Goal: Task Accomplishment & Management: Use online tool/utility

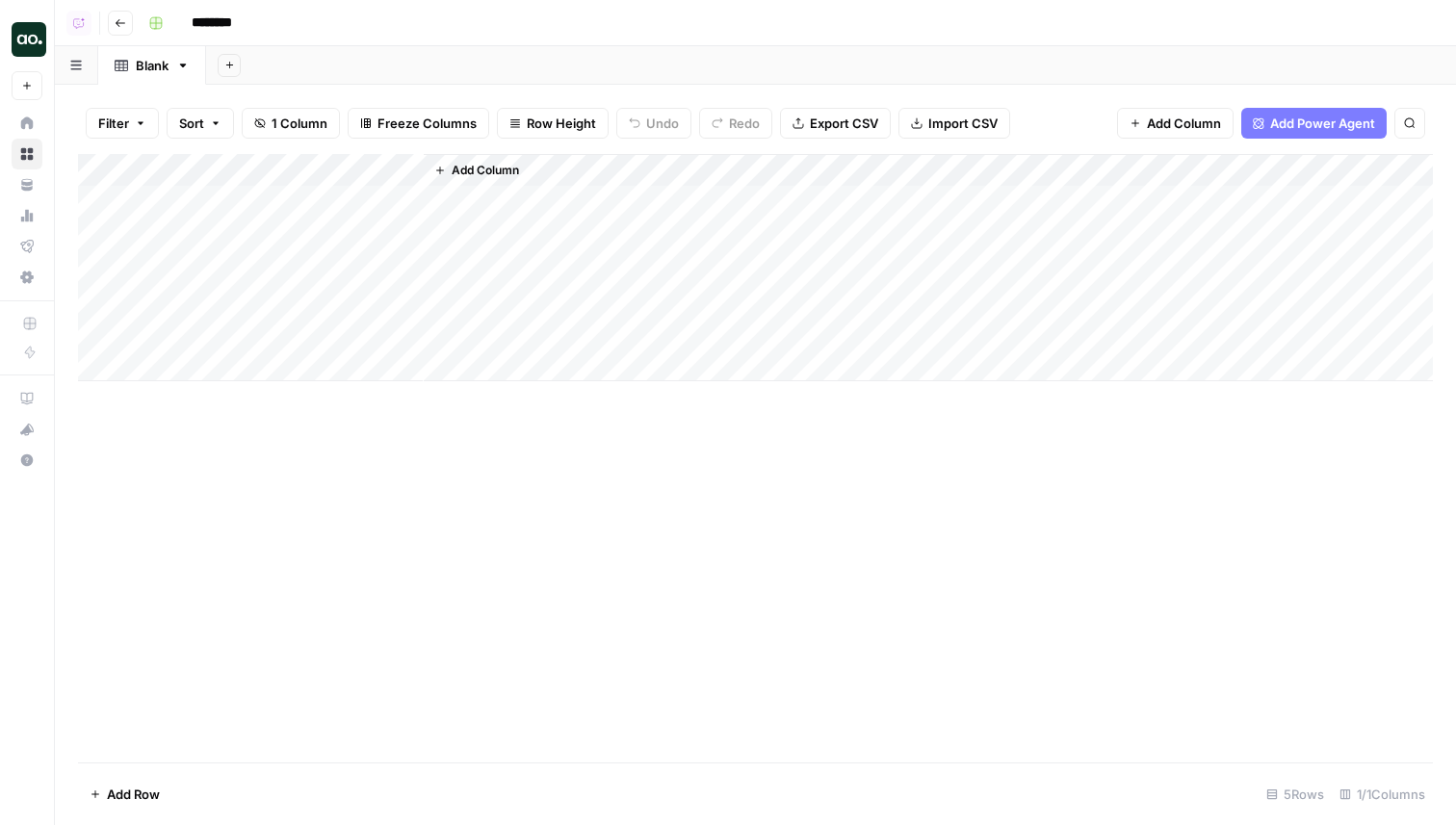
click at [227, 170] on div "Add Column" at bounding box center [755, 268] width 1355 height 227
click at [196, 227] on div "Title" at bounding box center [261, 217] width 213 height 31
click at [196, 227] on div "Add Column" at bounding box center [755, 268] width 1355 height 227
click at [195, 170] on div "Add Column" at bounding box center [755, 268] width 1355 height 227
drag, startPoint x: 183, startPoint y: 214, endPoint x: 157, endPoint y: 214, distance: 26.0
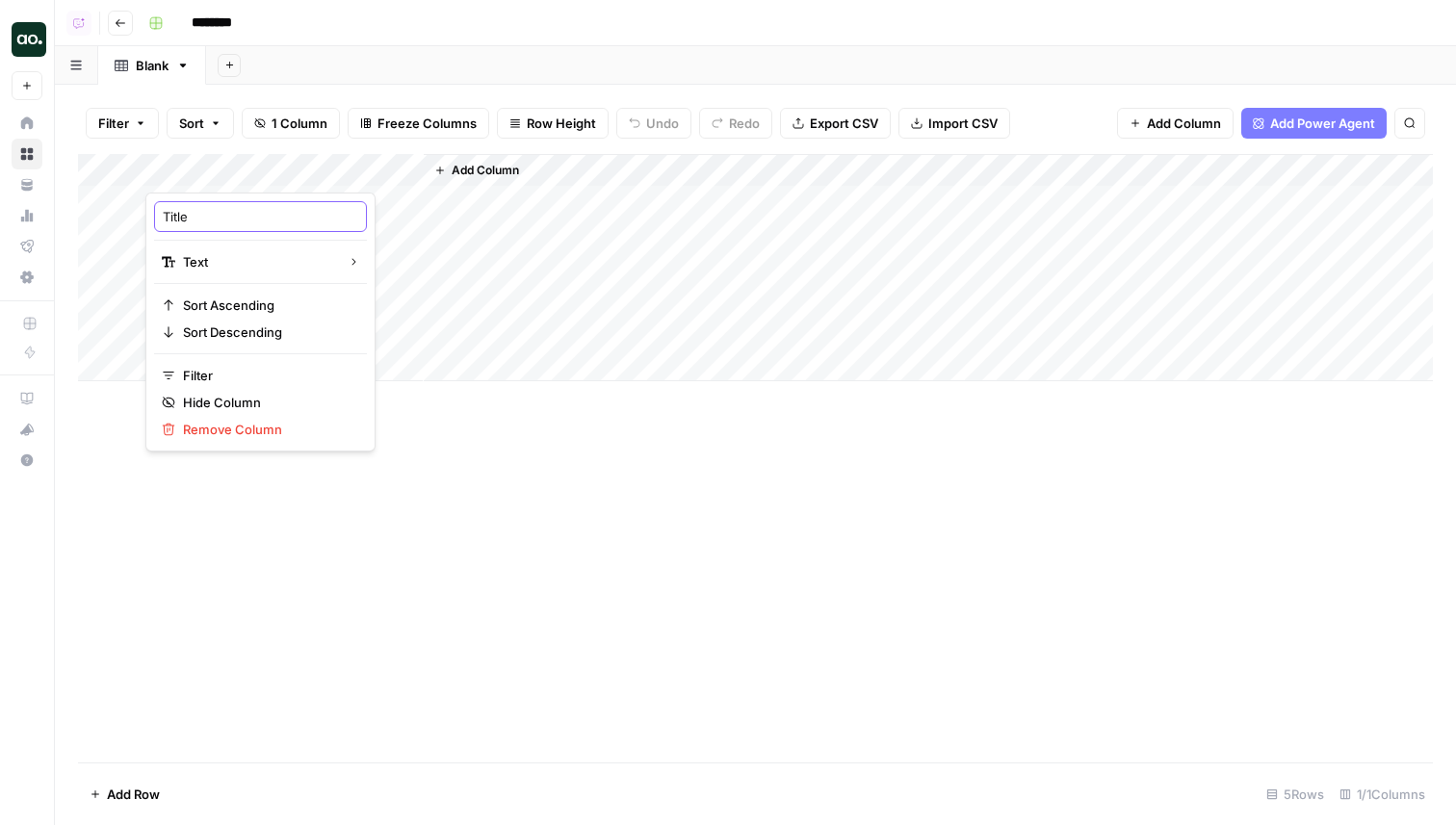
click at [157, 214] on div "Title" at bounding box center [261, 217] width 213 height 31
type input "Name"
click at [489, 174] on span "Add Column" at bounding box center [486, 171] width 68 height 17
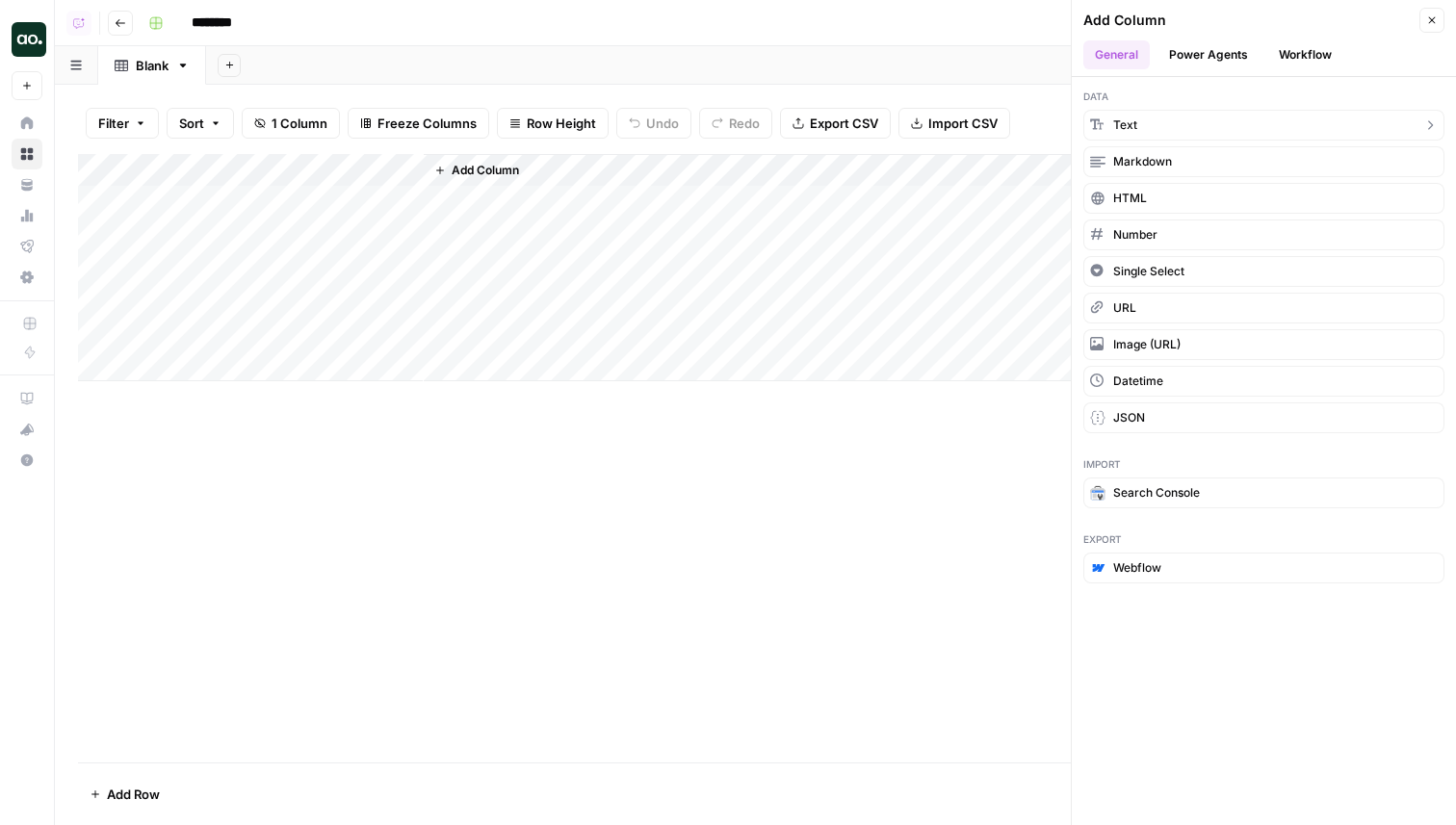
click at [1137, 124] on button "Text" at bounding box center [1264, 125] width 362 height 31
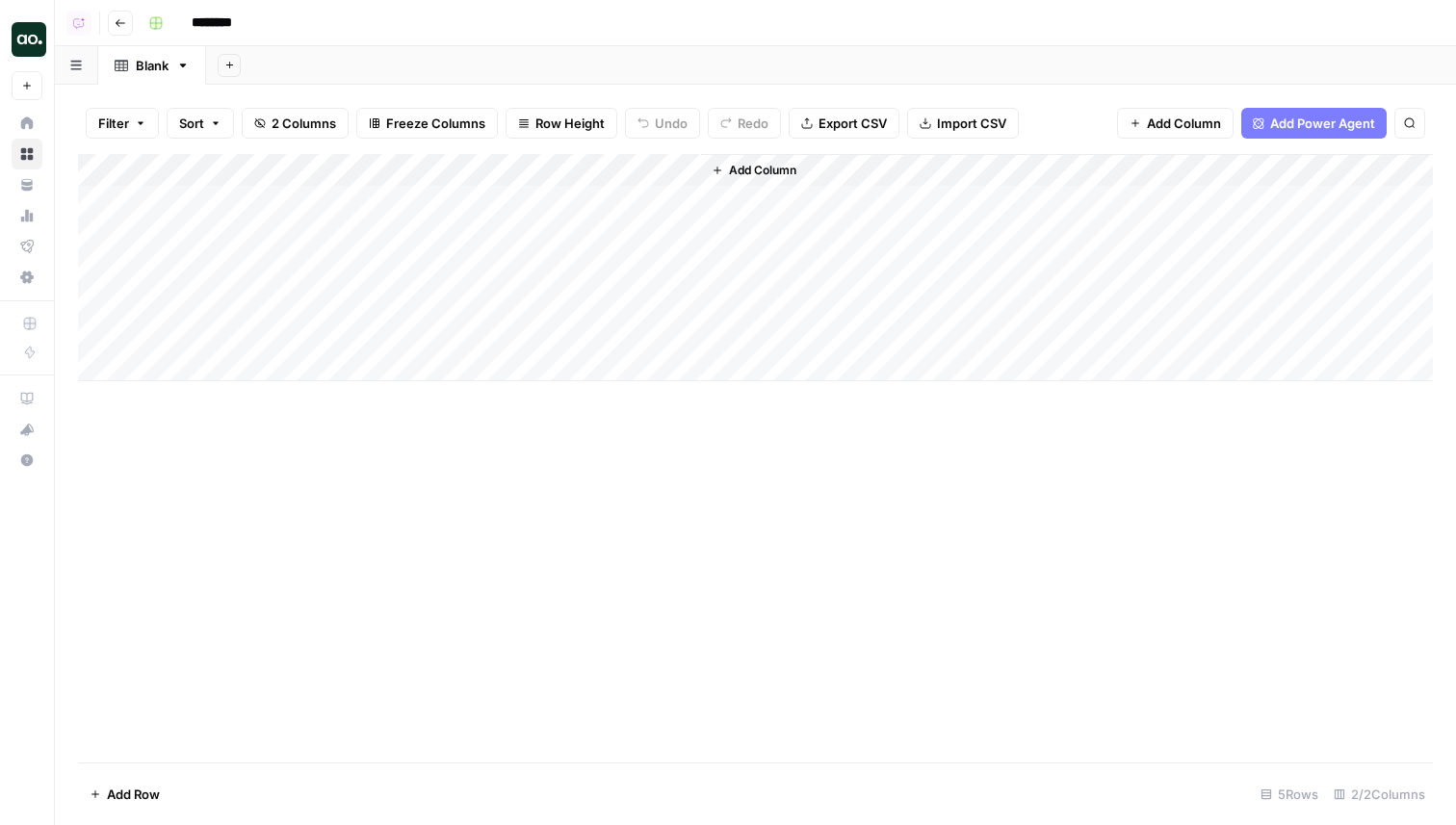
click at [681, 160] on div "Add Column" at bounding box center [755, 268] width 1355 height 227
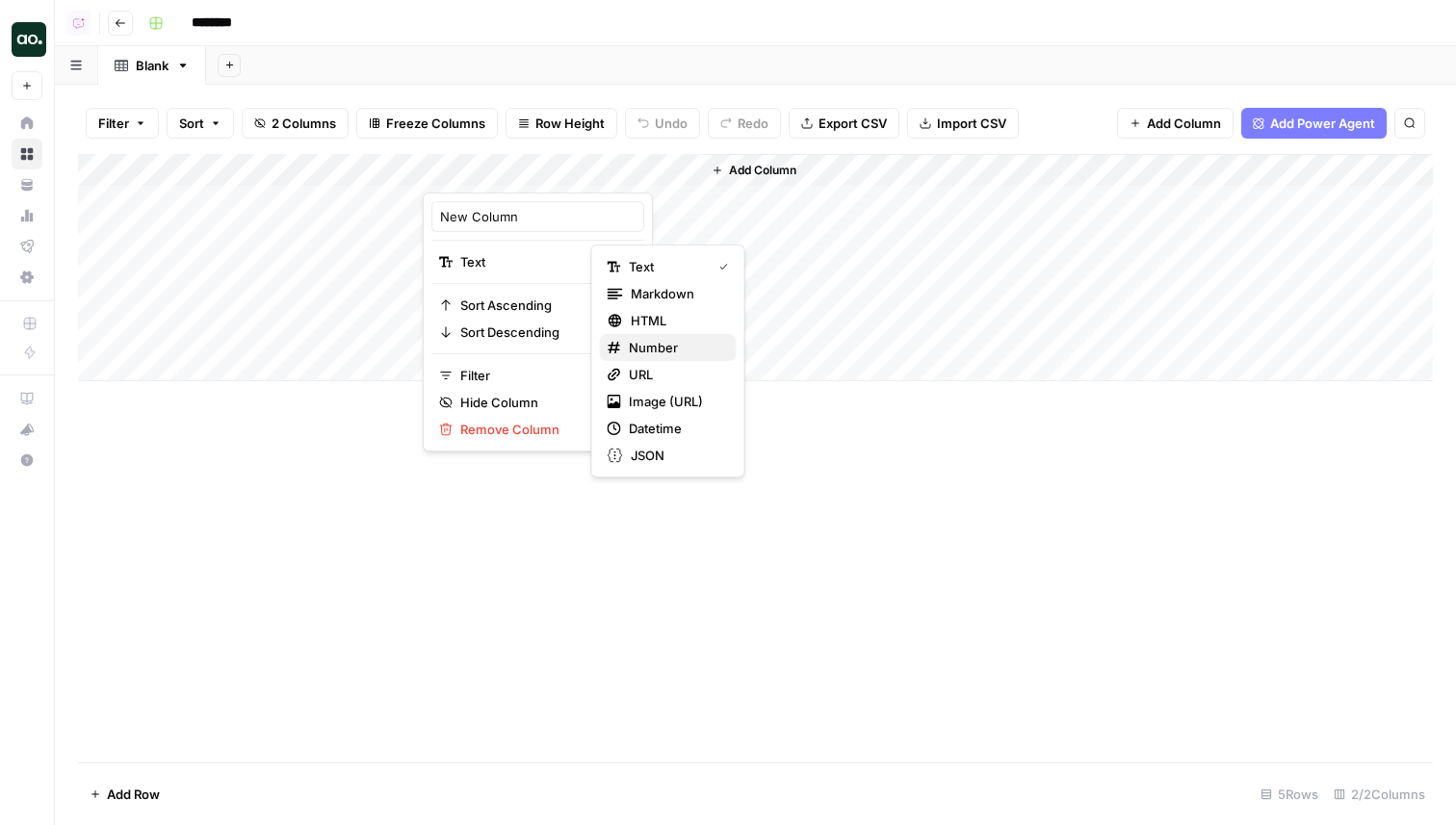
click at [676, 354] on span "Number" at bounding box center [675, 348] width 92 height 19
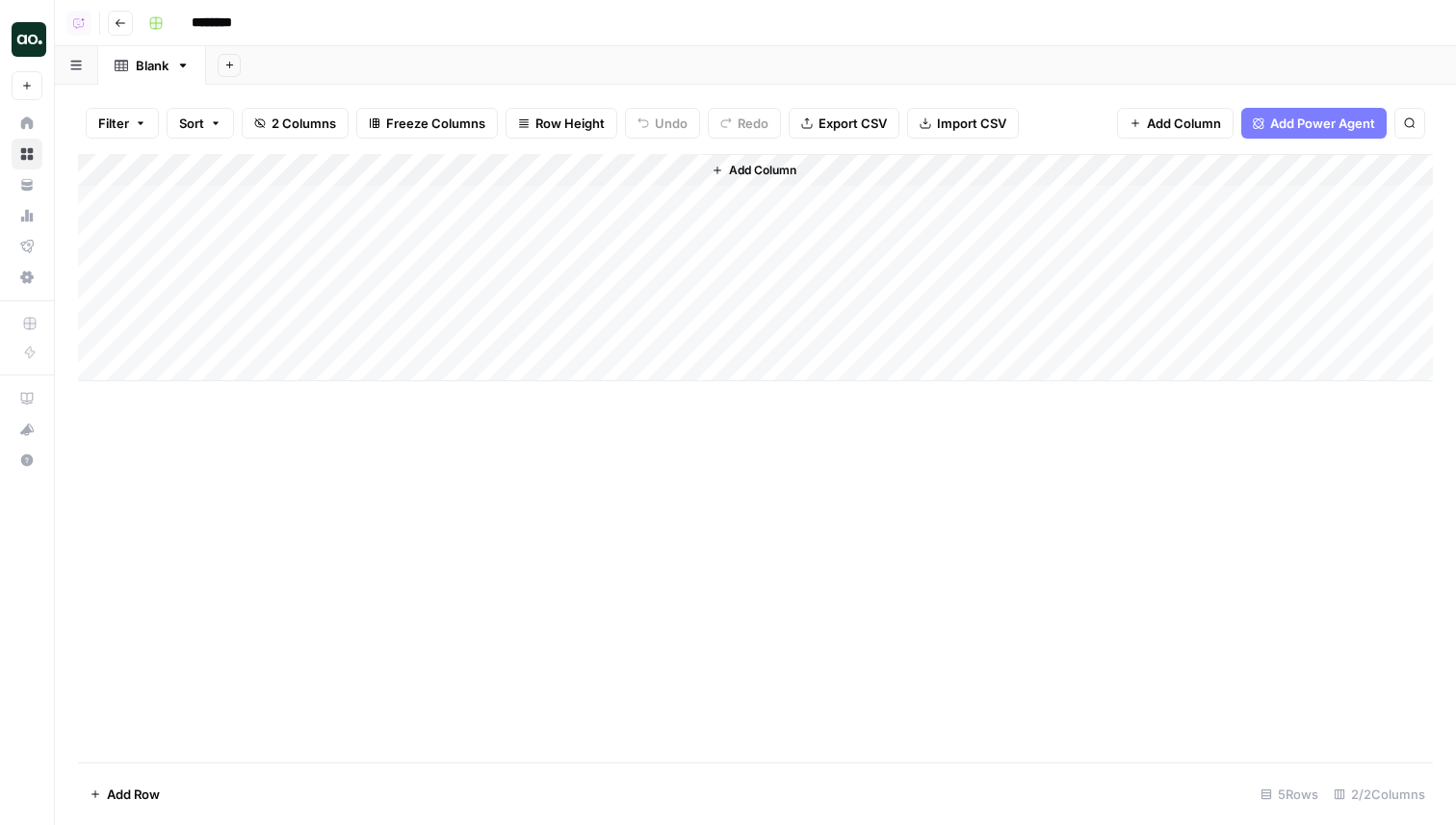
click at [469, 169] on div "Add Column" at bounding box center [755, 268] width 1355 height 227
click at [481, 165] on div "Add Column" at bounding box center [755, 268] width 1355 height 227
click at [479, 217] on input "New Column" at bounding box center [538, 217] width 196 height 19
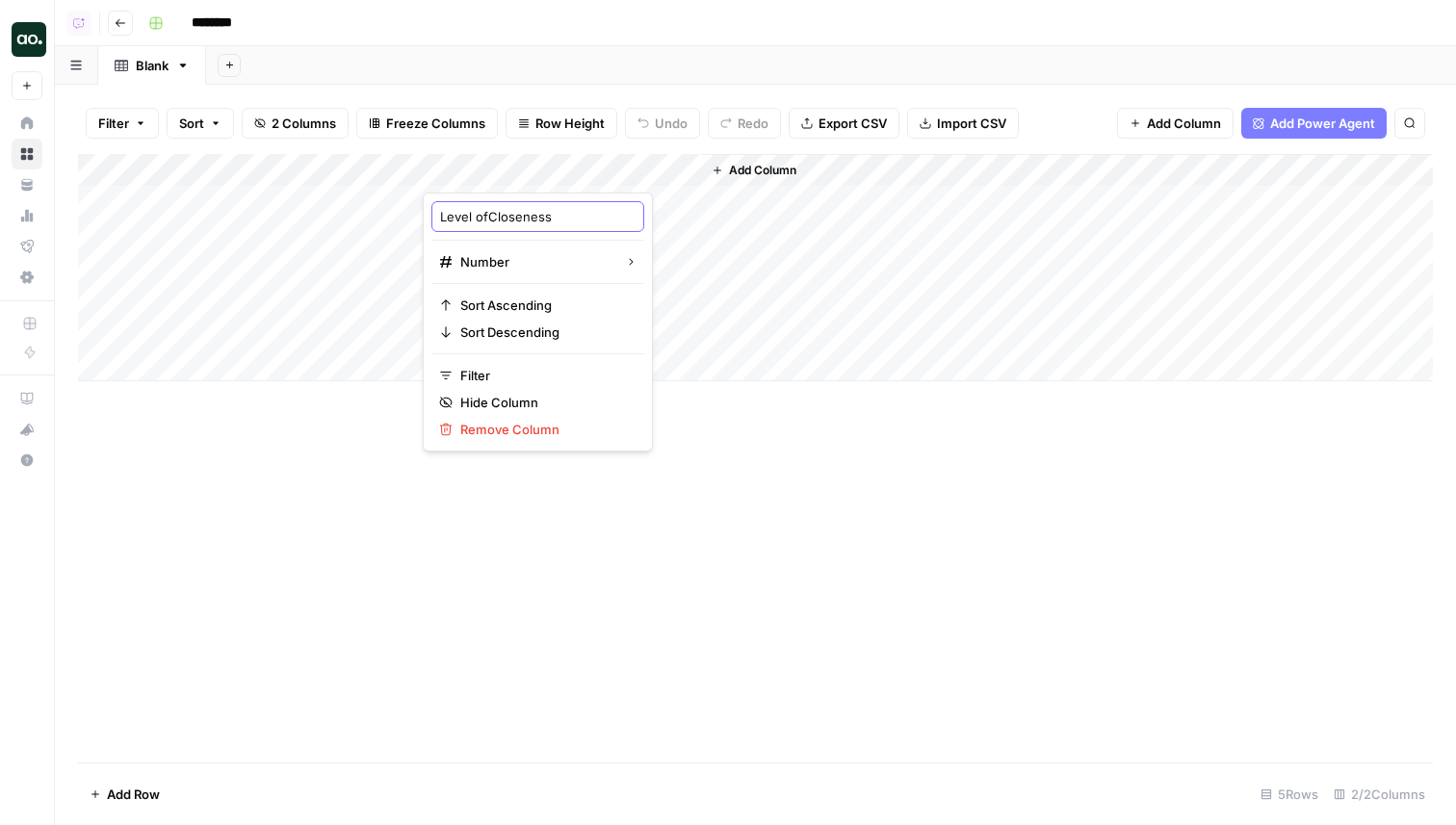
type input "Level of Closeness"
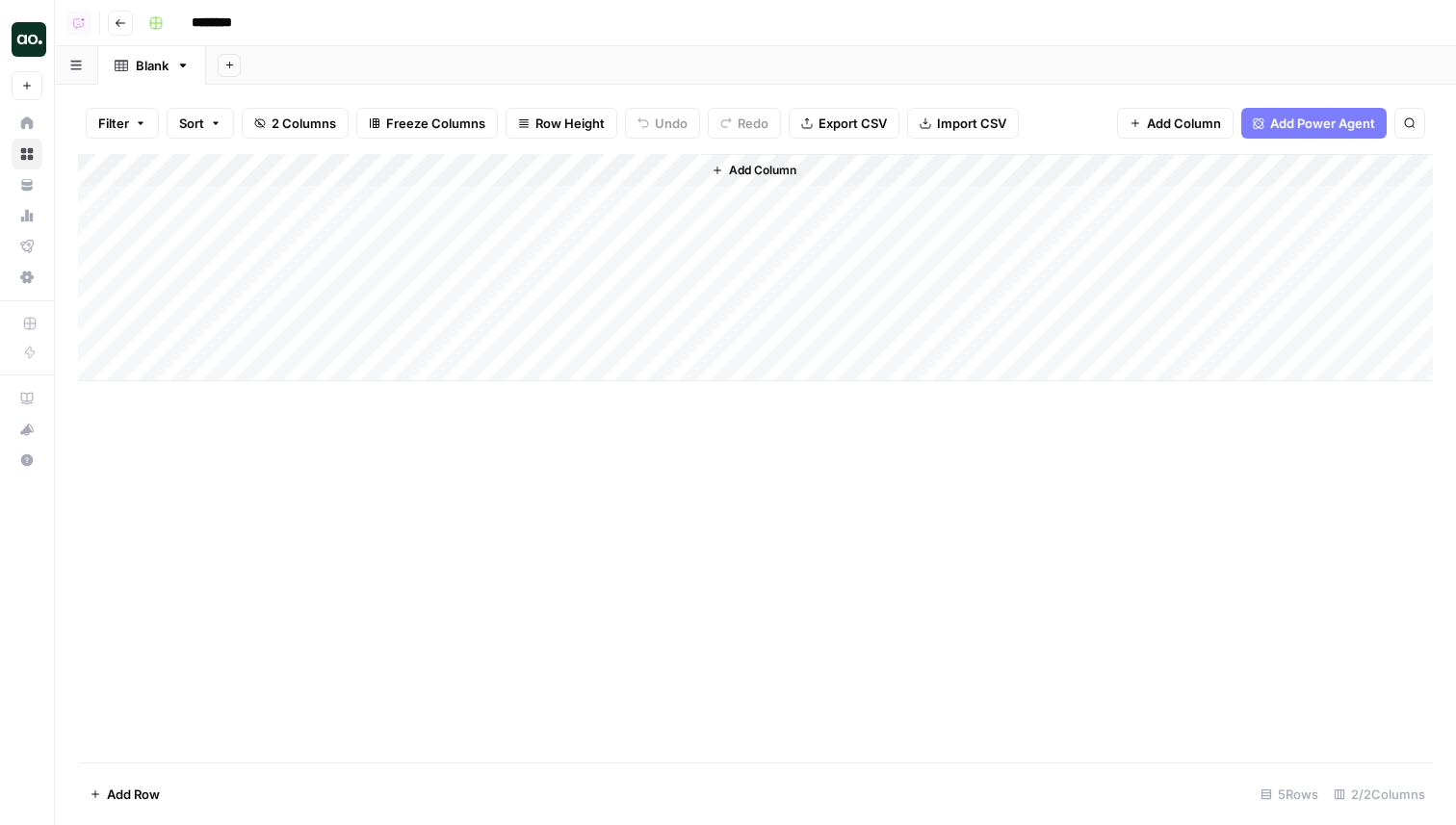
click at [672, 506] on div "Add Column" at bounding box center [755, 459] width 1355 height 609
click at [685, 170] on div "Add Column" at bounding box center [755, 268] width 1355 height 227
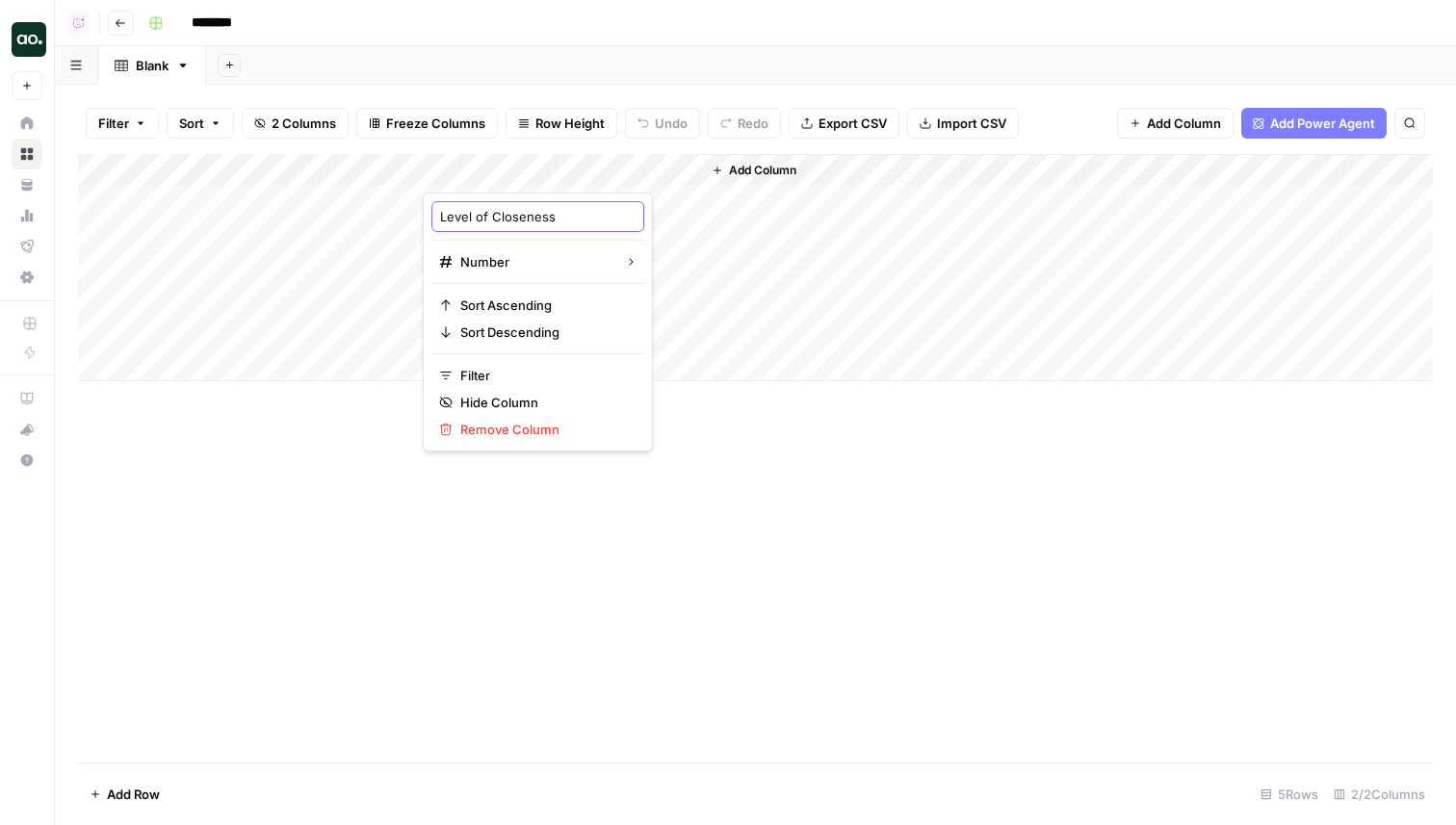
click at [565, 217] on input "Level of Closeness" at bounding box center [538, 217] width 196 height 19
type input "Level of Closeness (1-5 with 5 highest)"
click at [538, 218] on input "Level of Closeness (1-5 with 5 highest)" at bounding box center [538, 217] width 196 height 19
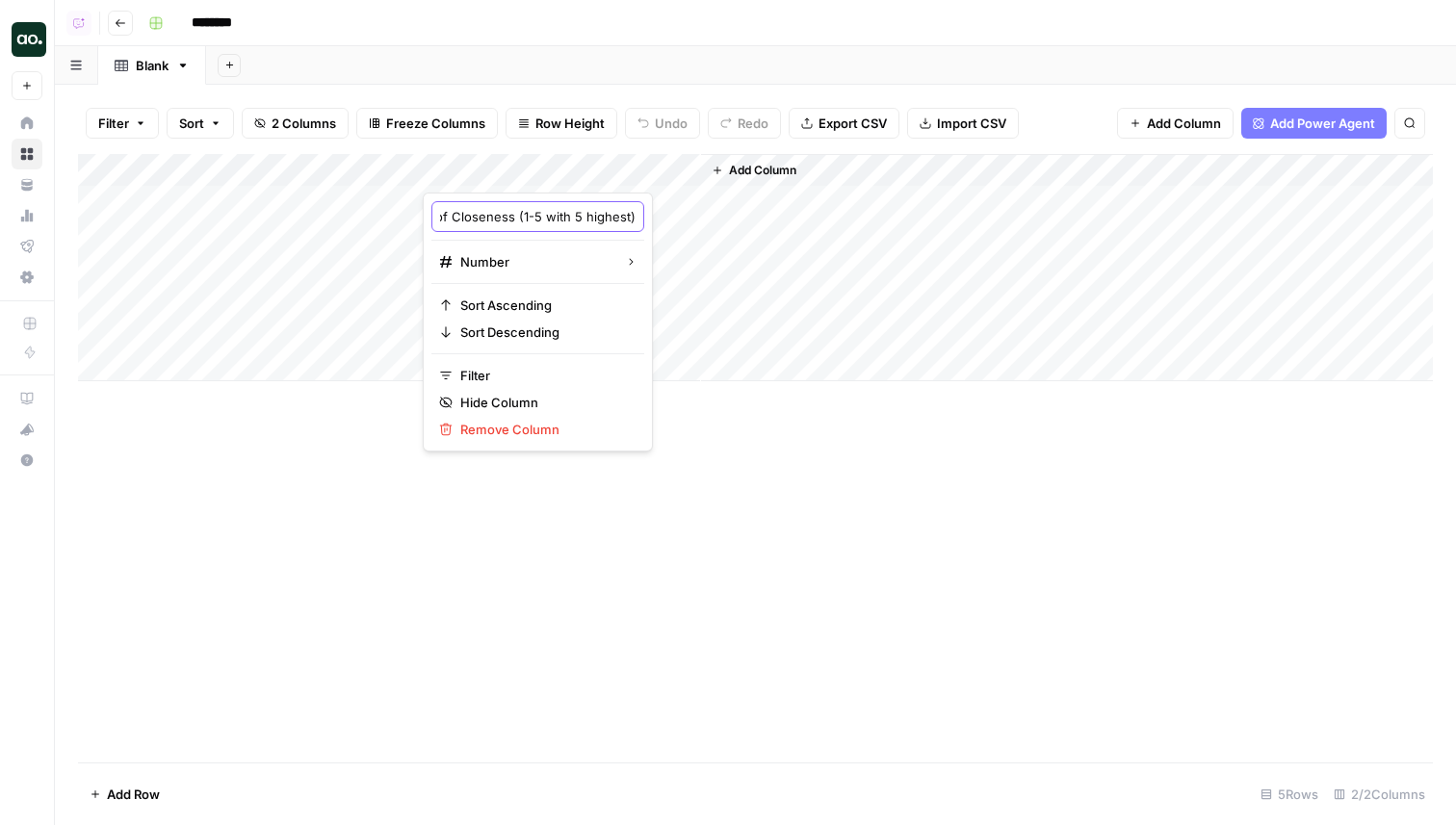
click at [495, 213] on input "Level of Closeness (1-5 with 5 highest)" at bounding box center [538, 217] width 196 height 19
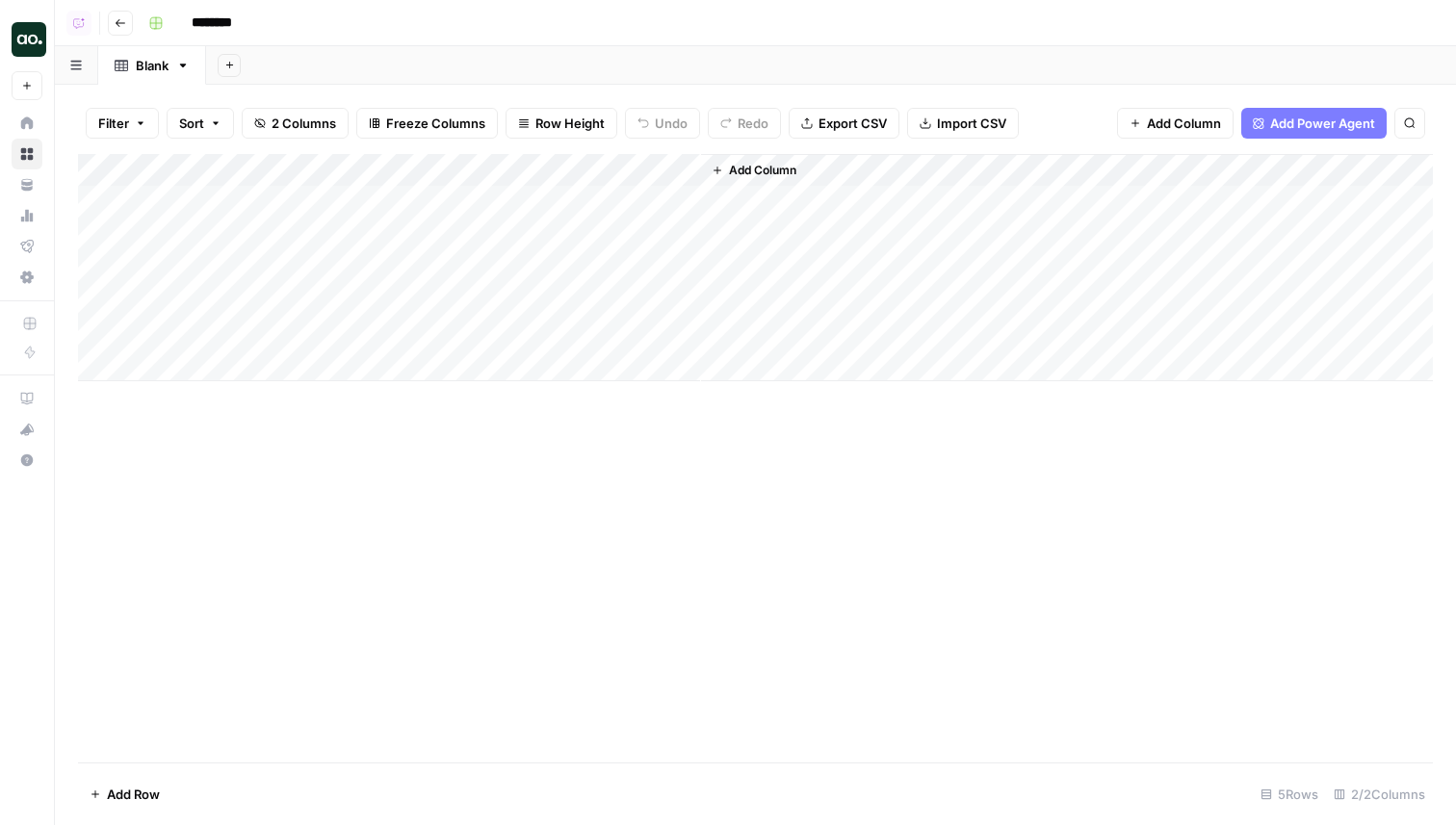
click at [651, 48] on div "Add Sheet" at bounding box center [832, 66] width 1250 height 39
click at [685, 173] on div "Add Column" at bounding box center [755, 268] width 1355 height 227
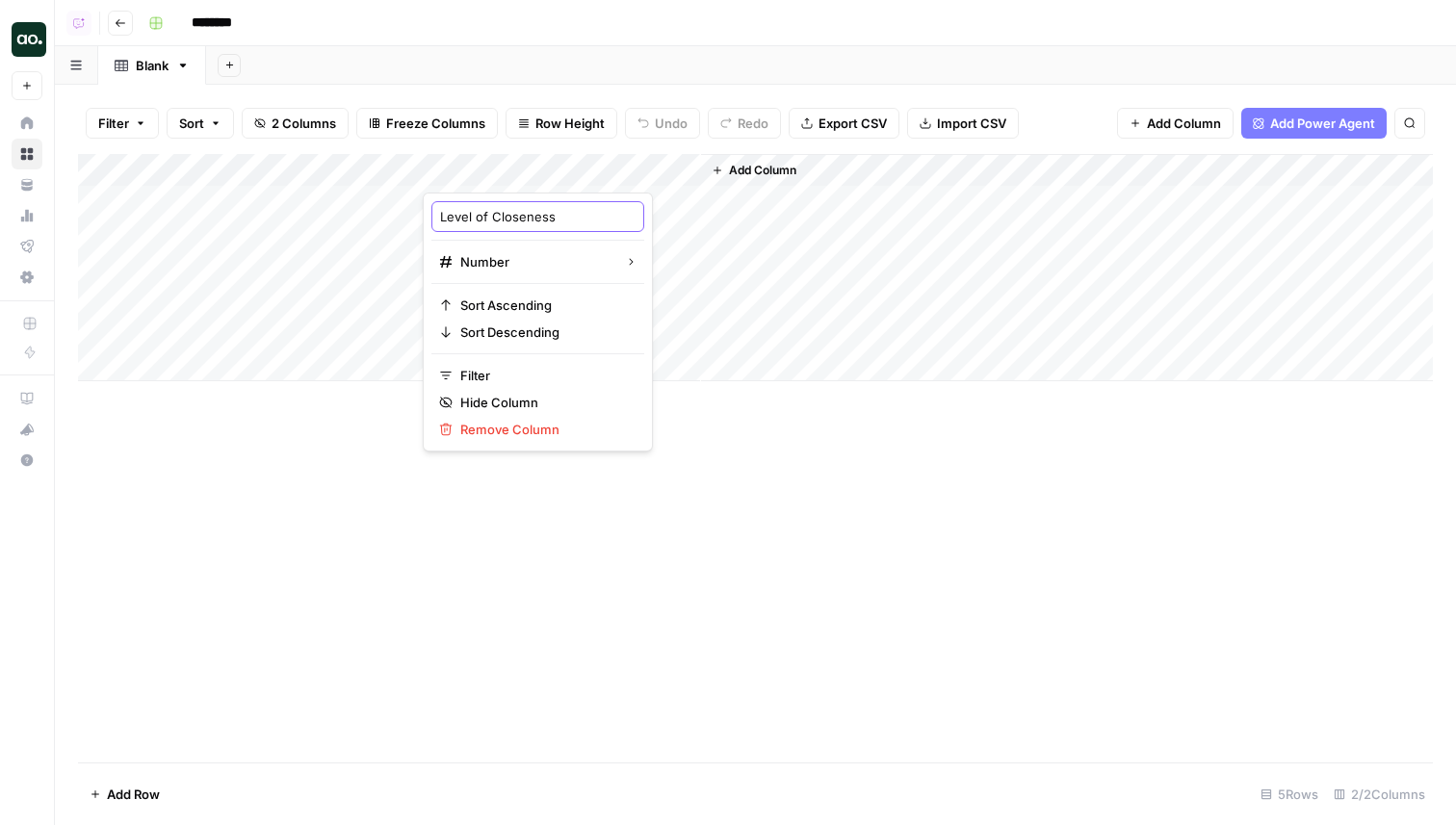
click at [503, 213] on input "Level of Closeness" at bounding box center [538, 217] width 196 height 19
type input "x"
click at [301, 177] on div "Add Column" at bounding box center [755, 268] width 1355 height 227
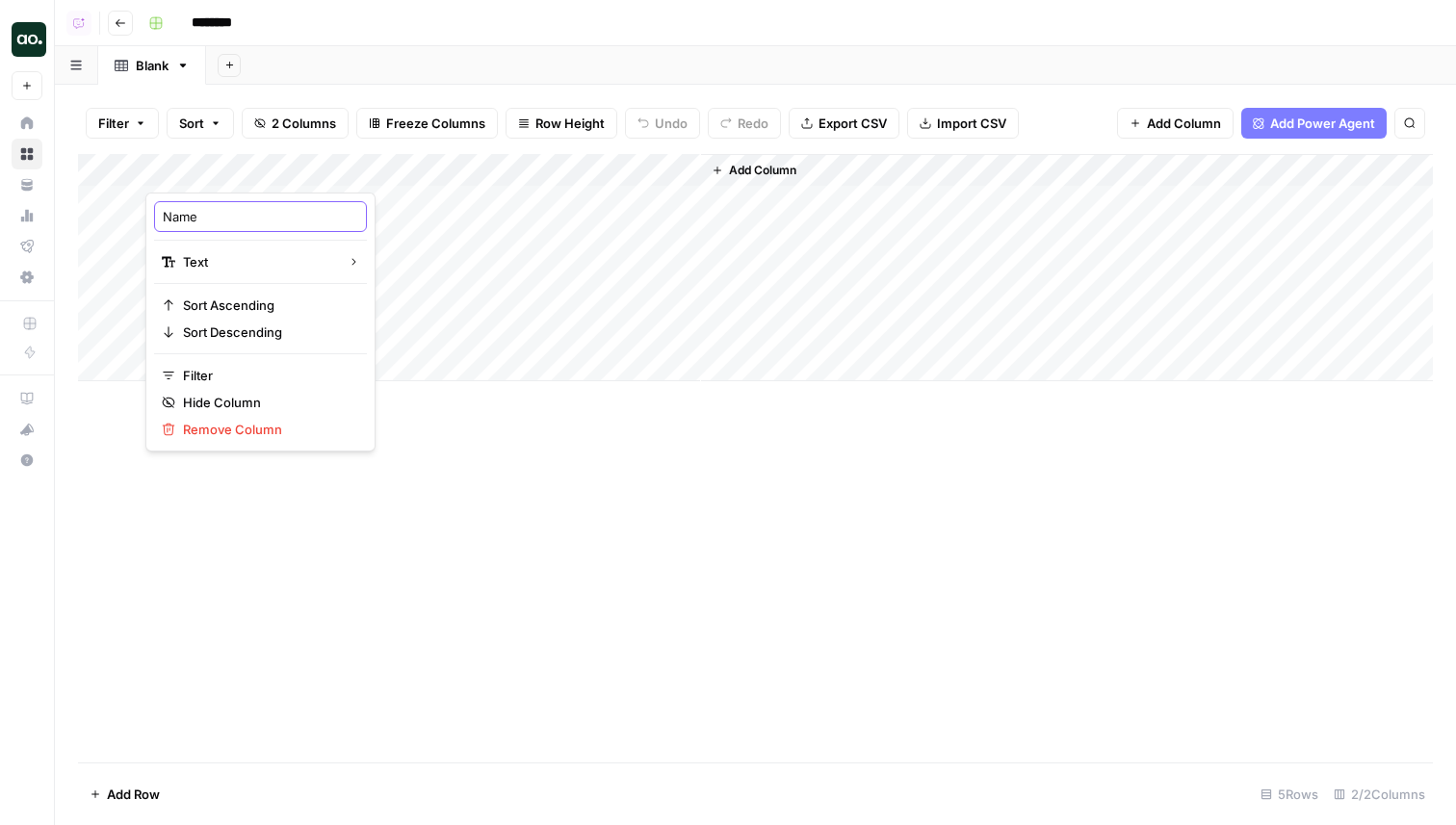
click at [204, 223] on input "Name" at bounding box center [261, 217] width 196 height 19
type input "y"
click at [642, 304] on div "Add Column" at bounding box center [755, 268] width 1355 height 227
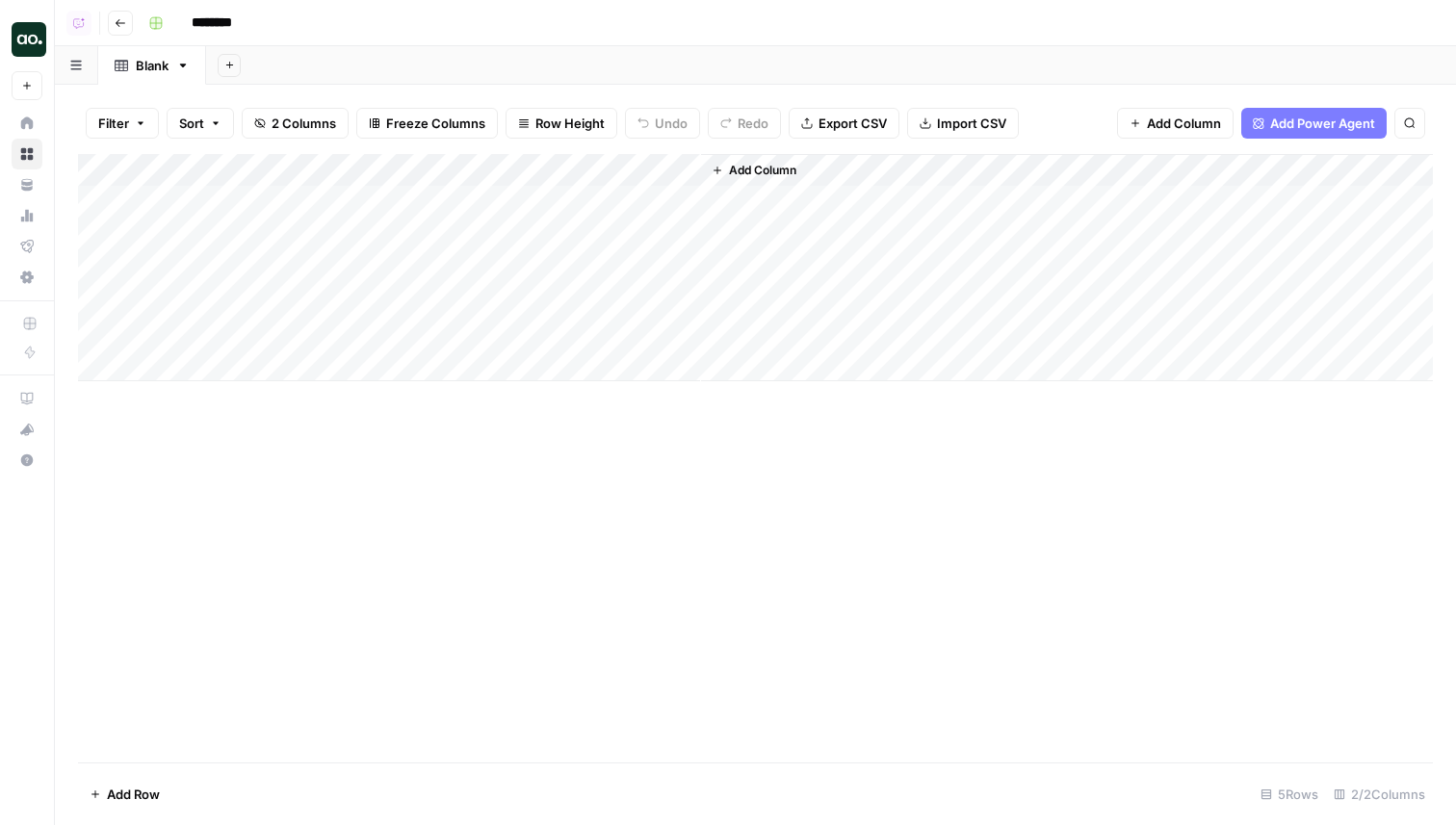
click at [296, 173] on div "Add Column" at bounding box center [755, 268] width 1355 height 227
click at [183, 220] on input "Name" at bounding box center [261, 217] width 196 height 19
type input "uy"
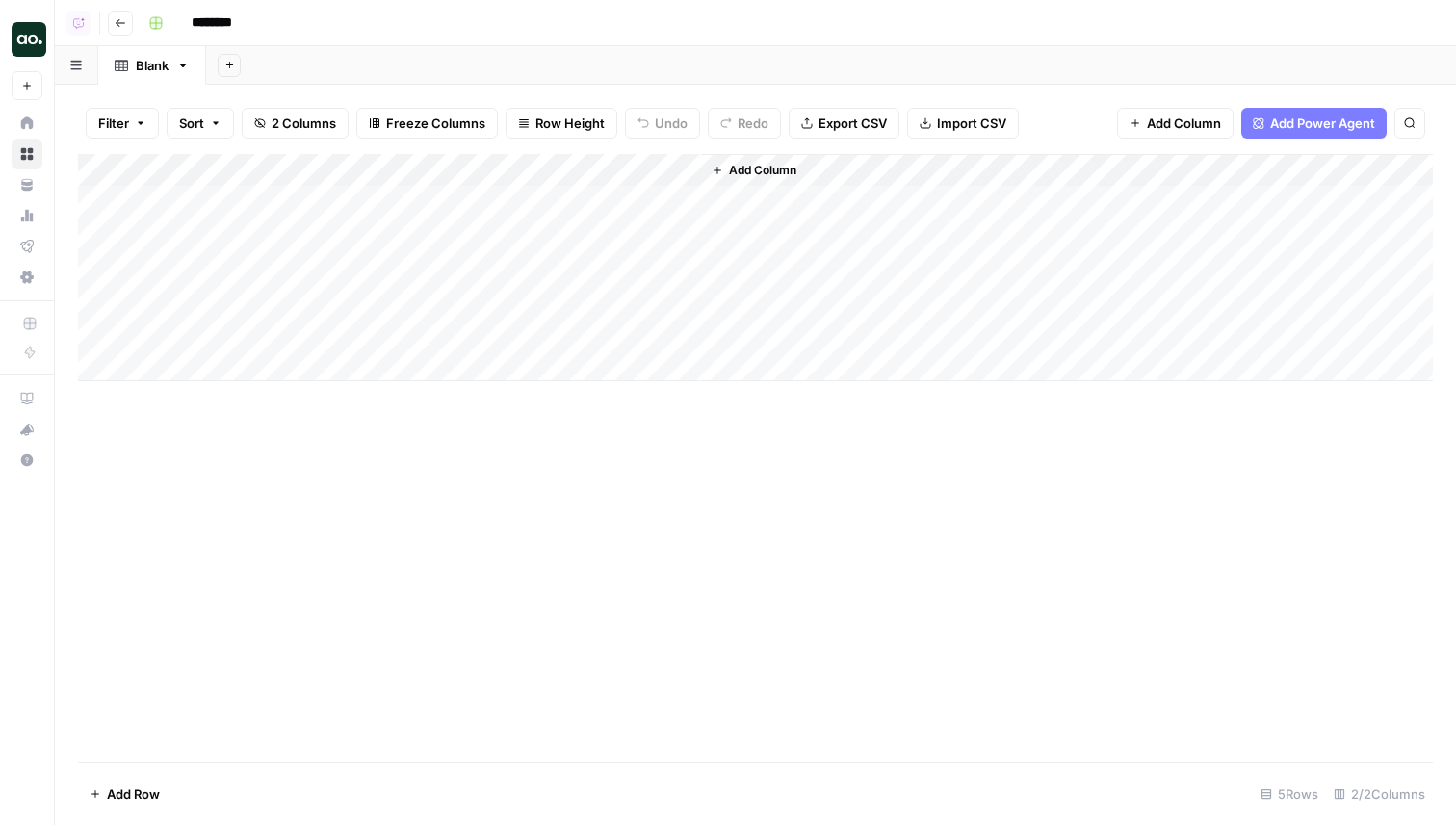
click at [203, 171] on div "Add Column" at bounding box center [755, 268] width 1355 height 227
click at [198, 210] on input "uy" at bounding box center [261, 217] width 196 height 19
type input "u"
type input "y"
type input "Title"
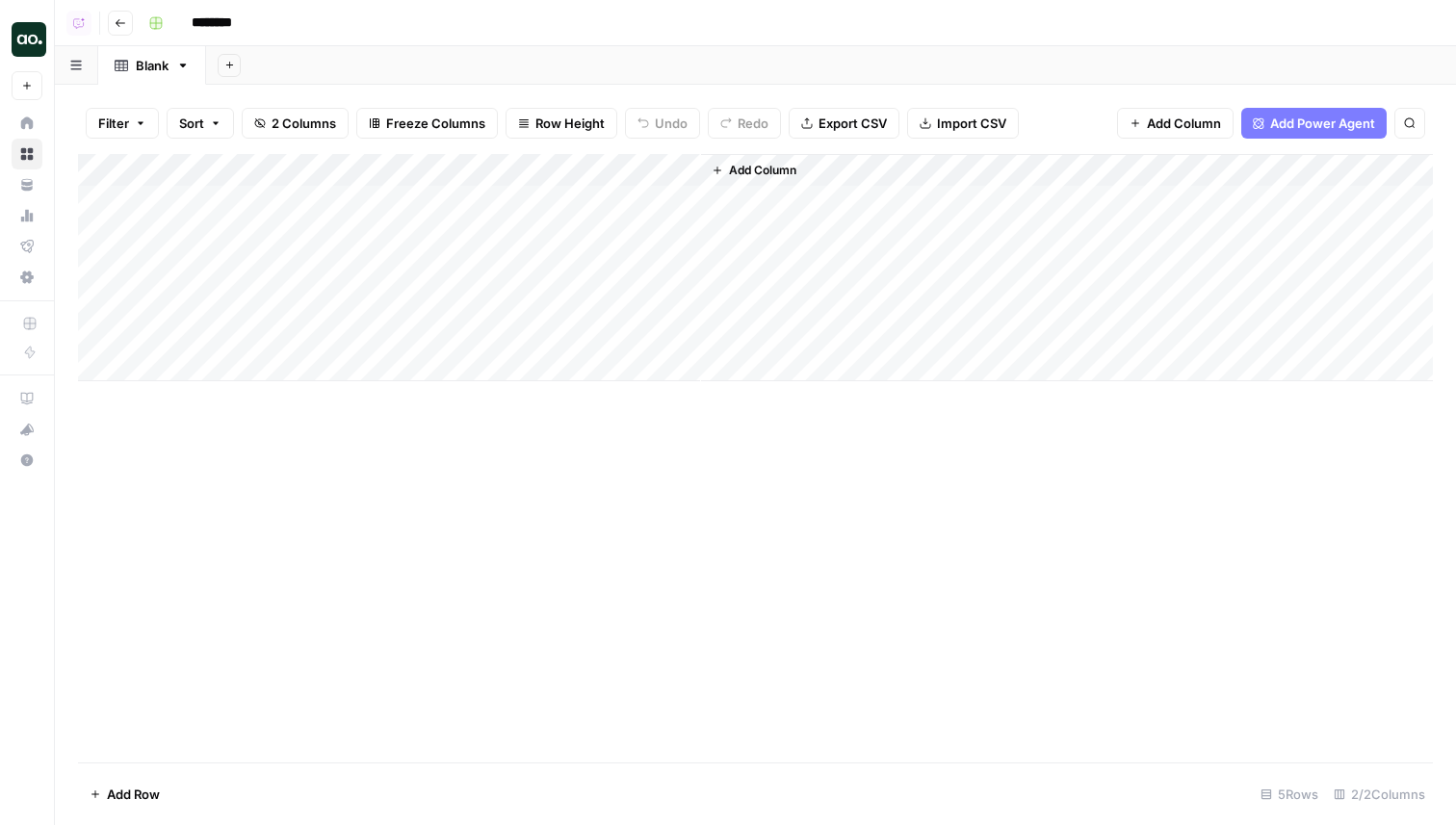
click at [480, 170] on div "Add Column" at bounding box center [755, 268] width 1355 height 227
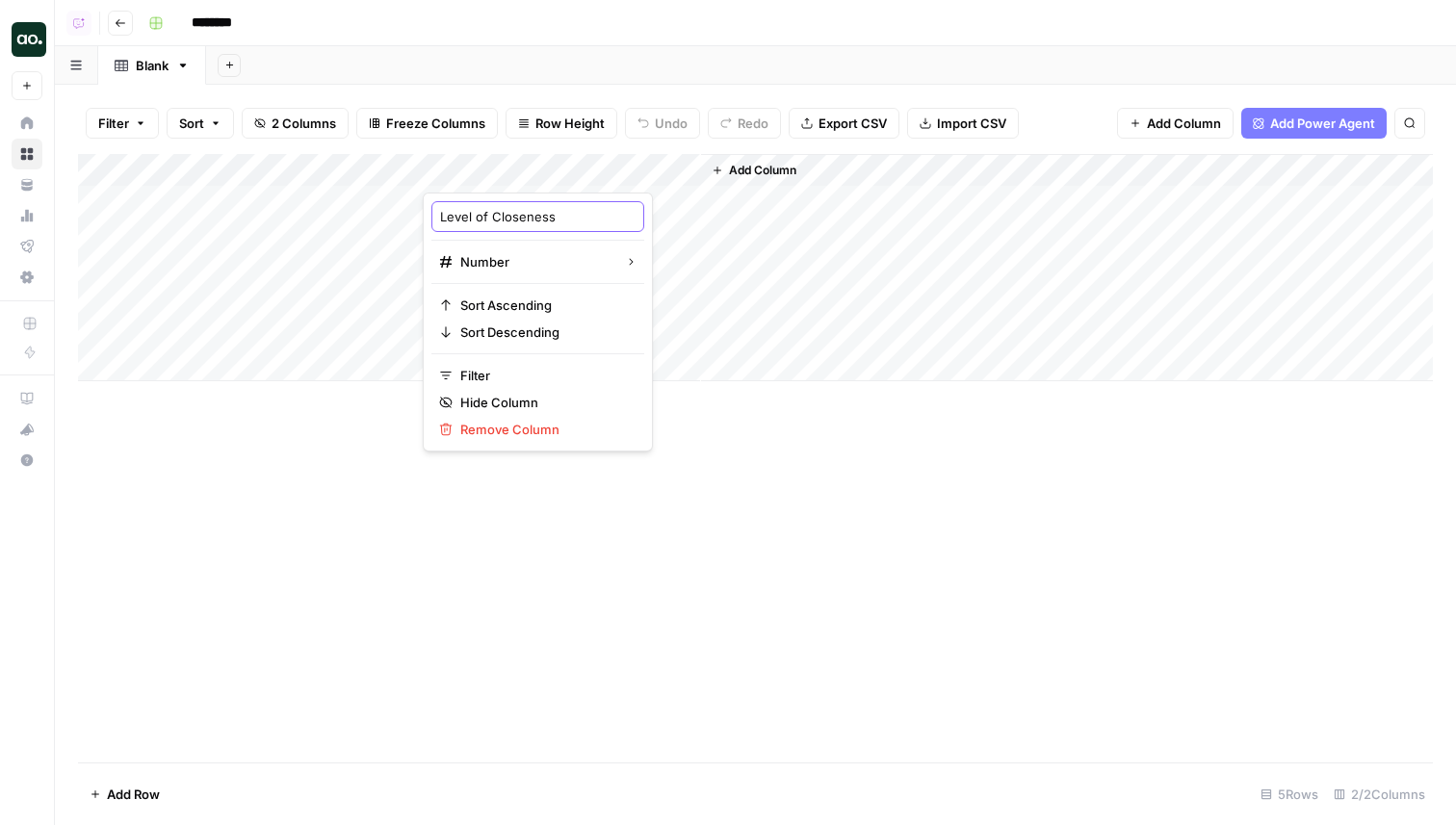
click at [478, 213] on input "Level of Closeness" at bounding box center [538, 217] width 196 height 19
type input "X"
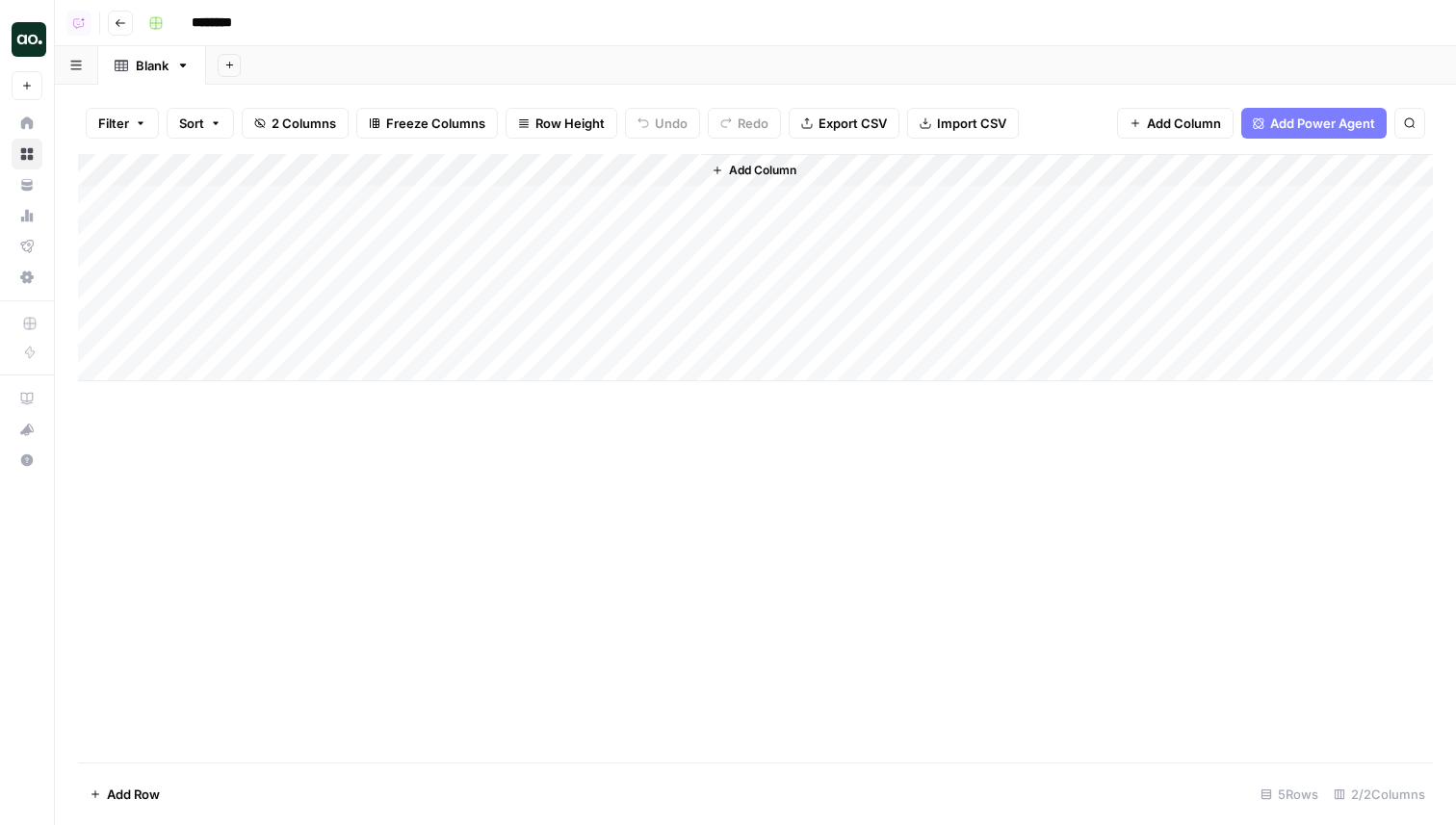
click at [468, 471] on div "Add Column" at bounding box center [755, 459] width 1355 height 609
click at [648, 544] on div "Add Column" at bounding box center [755, 459] width 1355 height 609
click at [952, 523] on div "Add Column" at bounding box center [755, 459] width 1355 height 609
click at [220, 179] on div "Add Column" at bounding box center [755, 268] width 1355 height 227
click at [202, 214] on input "Title" at bounding box center [261, 217] width 196 height 19
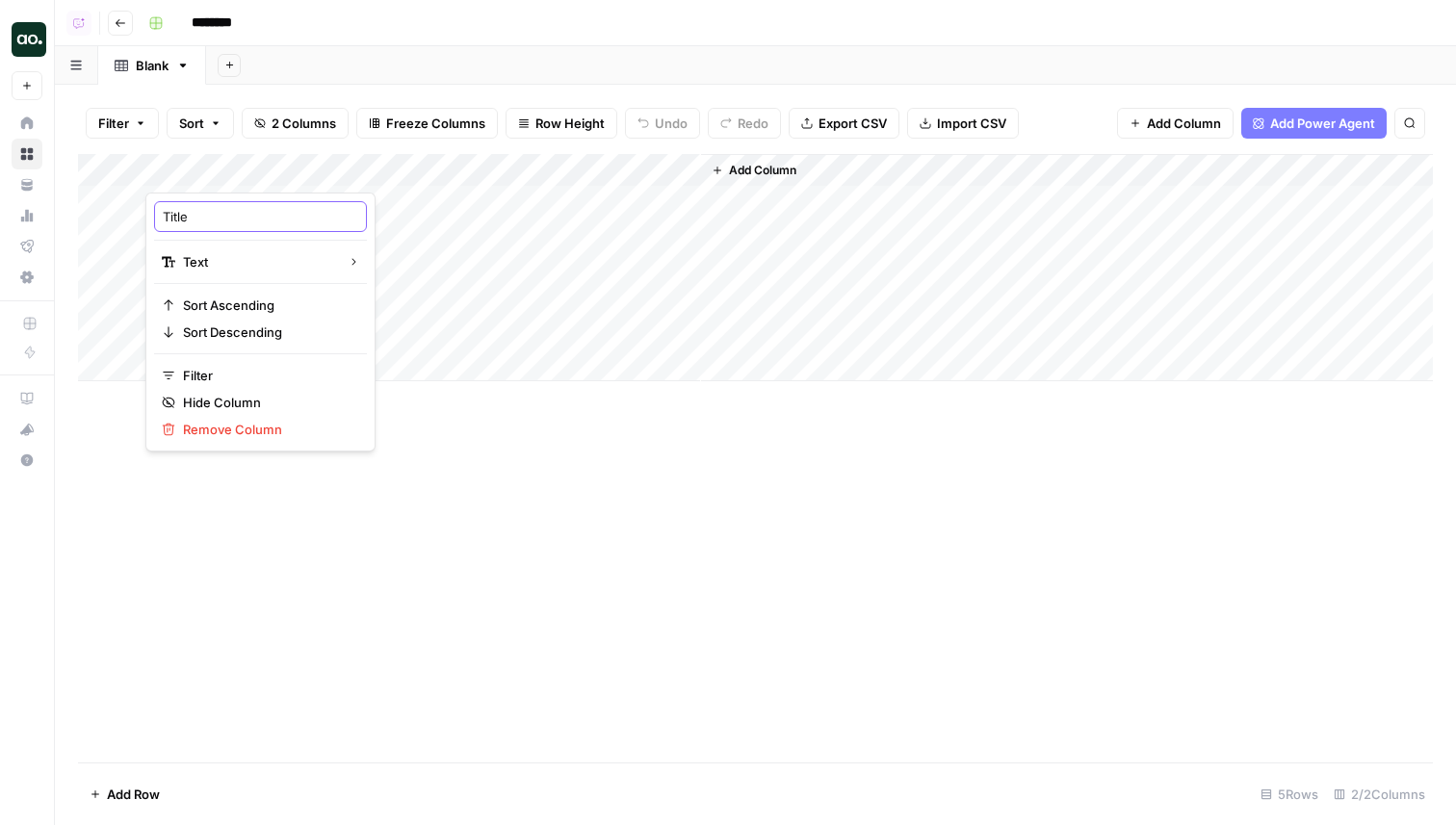
click at [202, 214] on input "Title" at bounding box center [261, 217] width 196 height 19
type input "Name"
click at [502, 155] on div "Add Column" at bounding box center [755, 268] width 1355 height 227
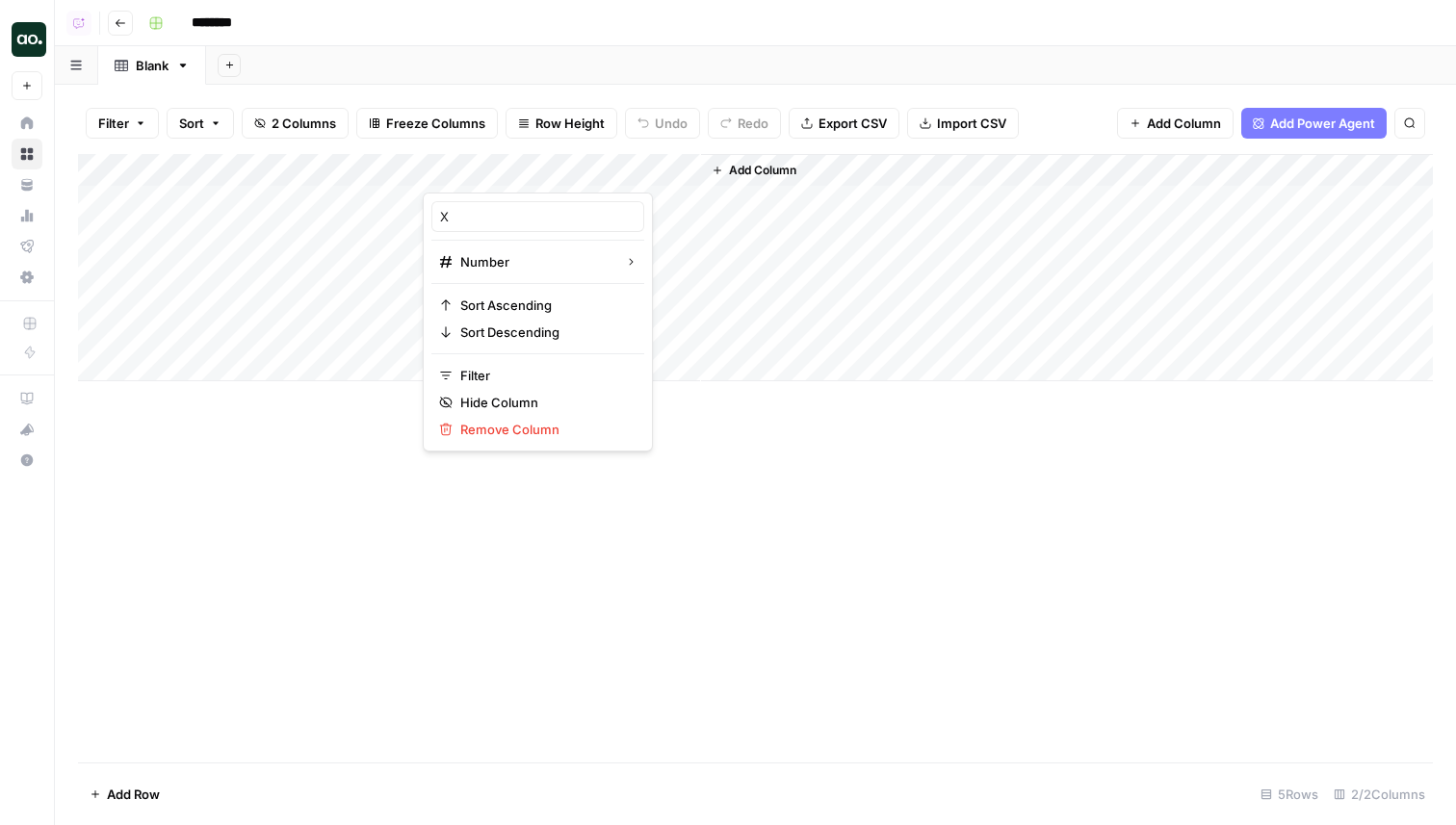
click at [467, 206] on div "X" at bounding box center [538, 217] width 213 height 31
type input "Level of Closeness (1-5, with 5 highest)"
click at [743, 528] on div "Add Column" at bounding box center [755, 459] width 1355 height 609
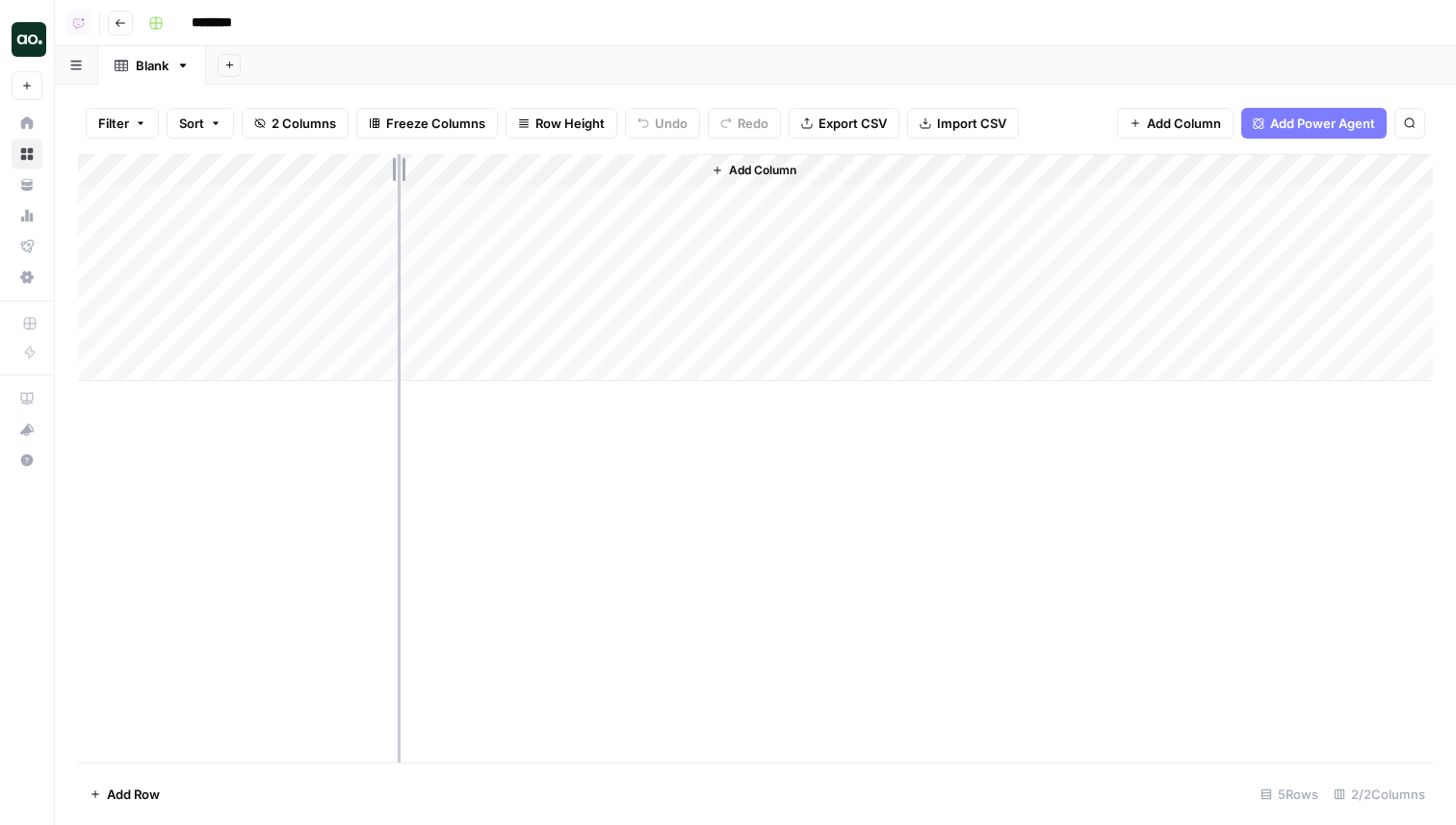
drag, startPoint x: 425, startPoint y: 162, endPoint x: 394, endPoint y: 161, distance: 31.0
click at [394, 161] on div "Add Column" at bounding box center [755, 268] width 1355 height 227
click at [241, 164] on div "Add Column" at bounding box center [755, 268] width 1355 height 227
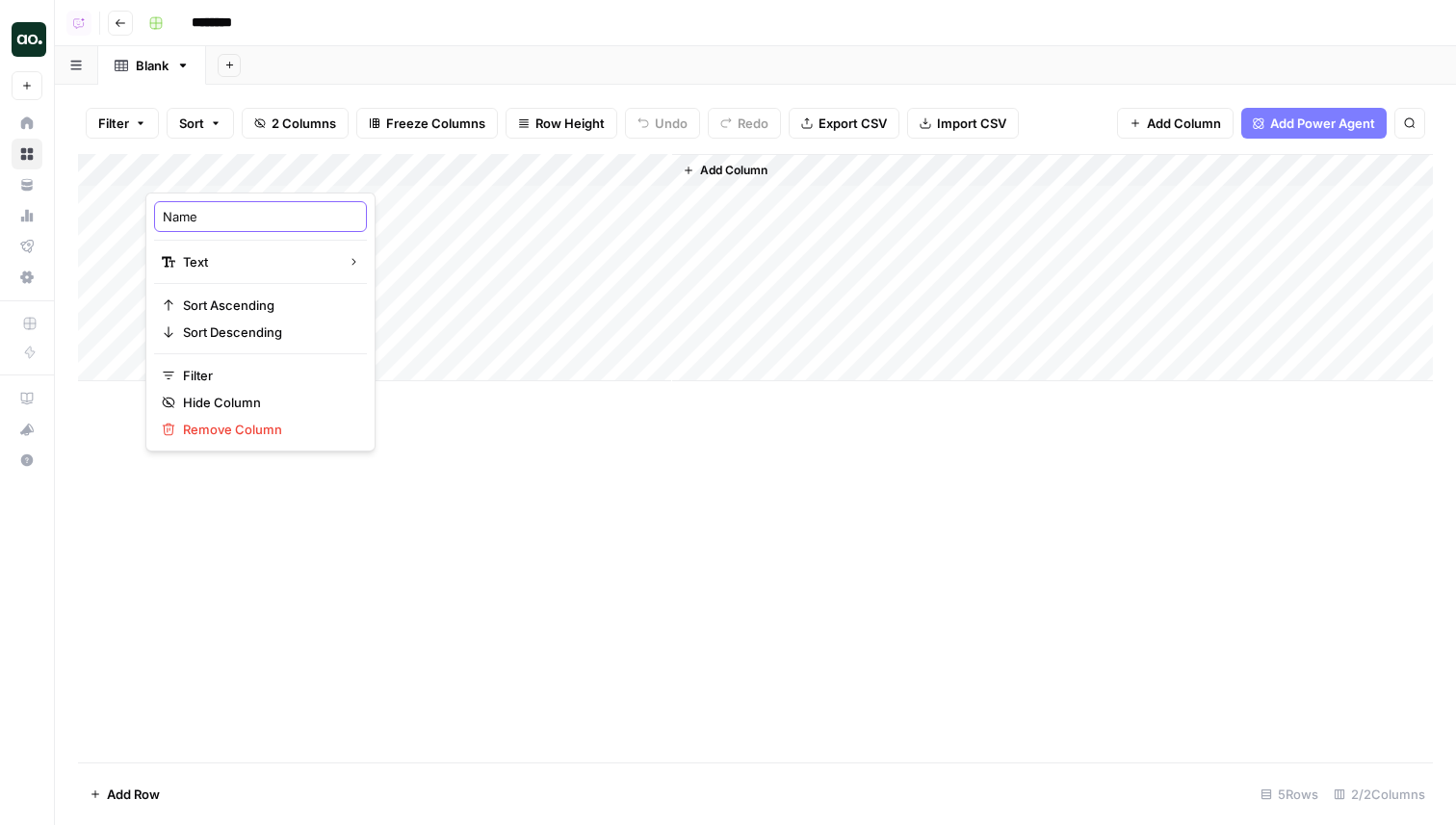
click at [204, 221] on input "Name" at bounding box center [261, 217] width 196 height 19
type input "Name(s)"
click at [743, 177] on span "Add Column" at bounding box center [734, 171] width 68 height 17
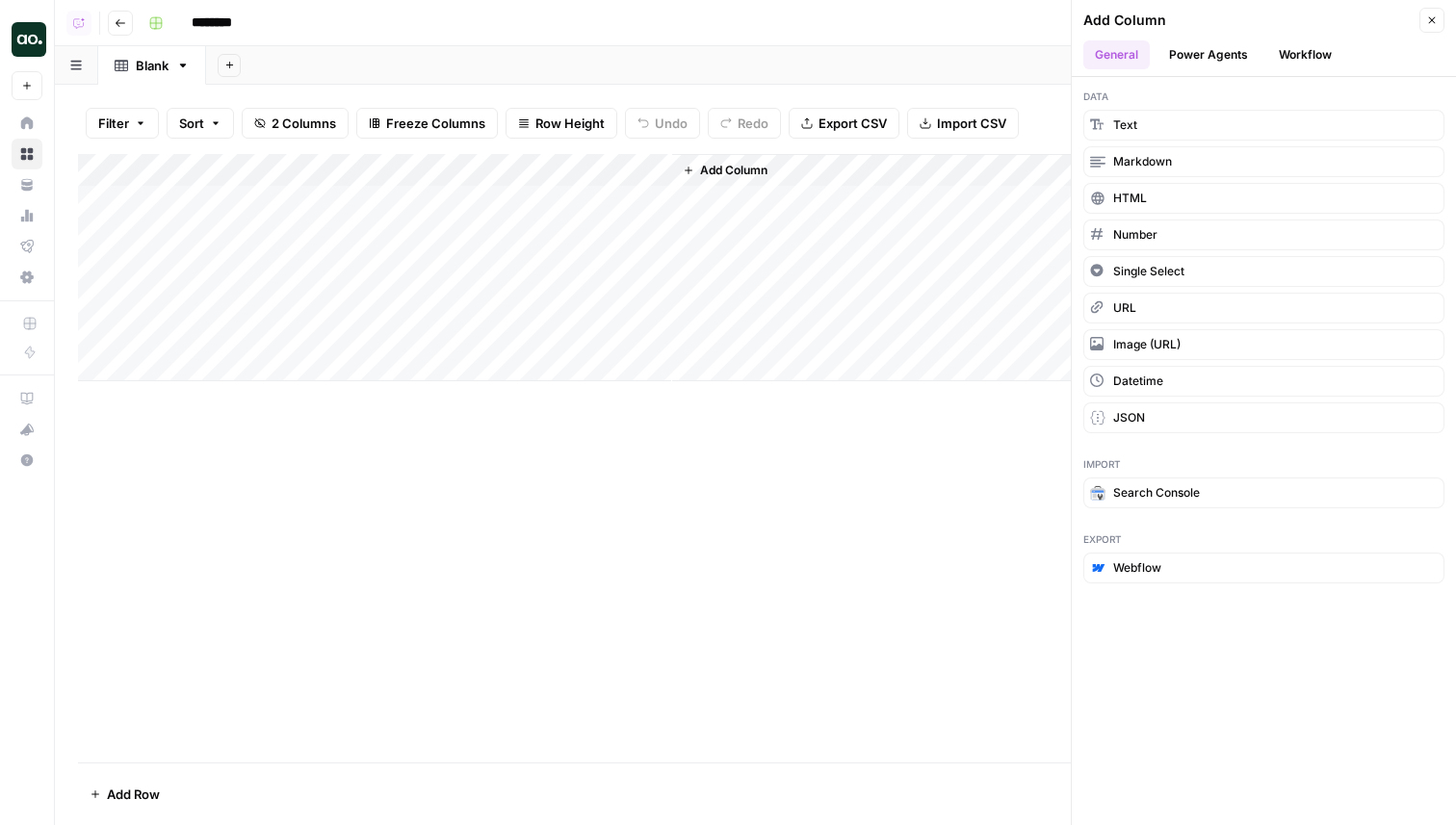
click at [1323, 60] on button "Workflow" at bounding box center [1305, 55] width 76 height 29
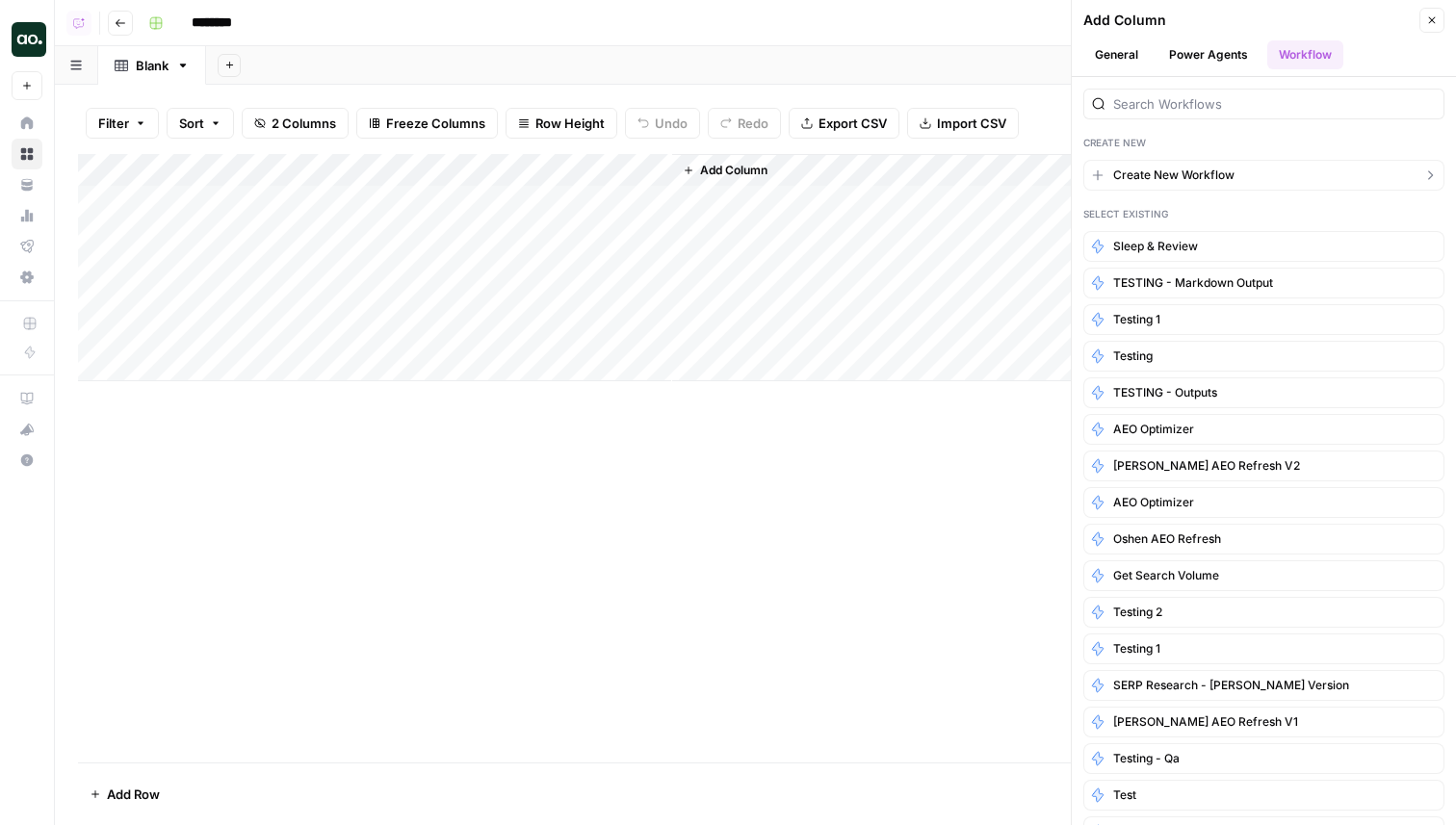
click at [1149, 178] on span "Create New Workflow" at bounding box center [1174, 175] width 121 height 17
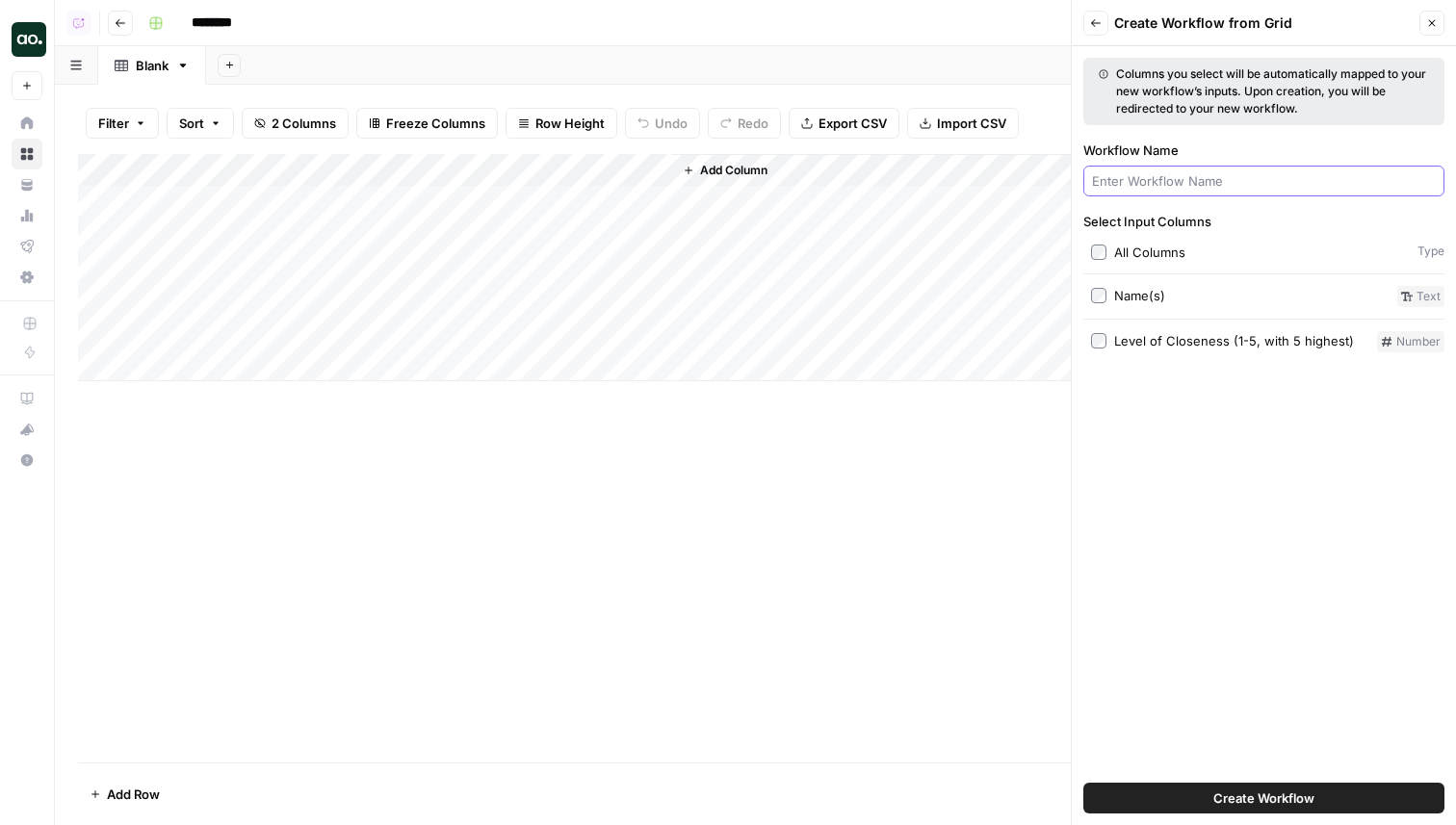
click at [1140, 179] on input "Workflow Name" at bounding box center [1264, 181] width 344 height 19
click at [1165, 188] on input "Workflow Name" at bounding box center [1264, 181] width 344 height 19
type input "Welcome Letter Writer"
click at [1273, 787] on button "Create Workflow" at bounding box center [1264, 799] width 362 height 31
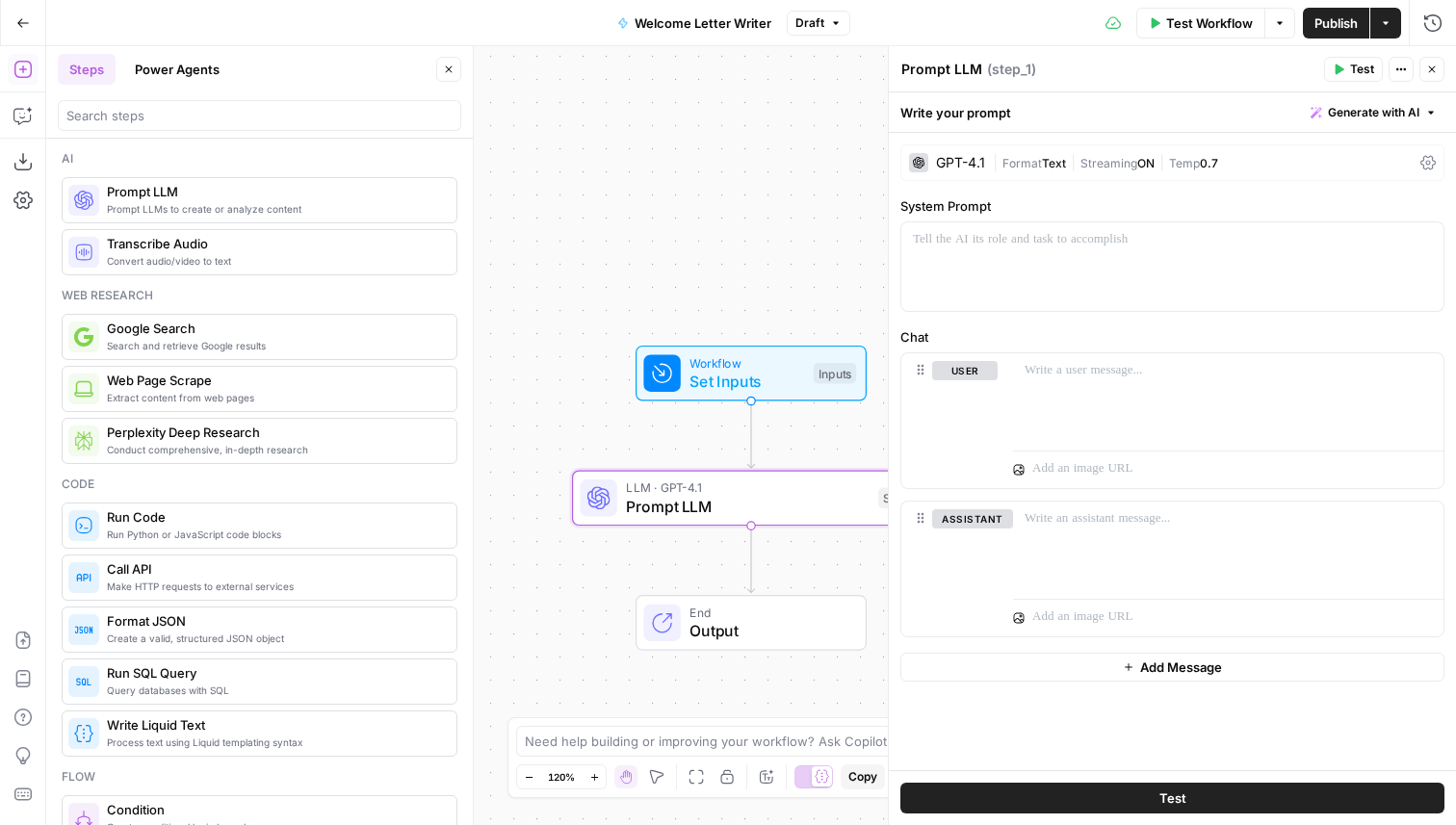
click at [1047, 202] on label "System Prompt" at bounding box center [1172, 206] width 544 height 19
click at [805, 21] on span "Draft" at bounding box center [810, 23] width 29 height 17
click at [924, 20] on div "Test Workflow Options Publish Actions Run History" at bounding box center [1153, 22] width 606 height 46
click at [1335, 24] on span "Publish" at bounding box center [1336, 23] width 44 height 19
click at [1053, 291] on div at bounding box center [1172, 267] width 542 height 88
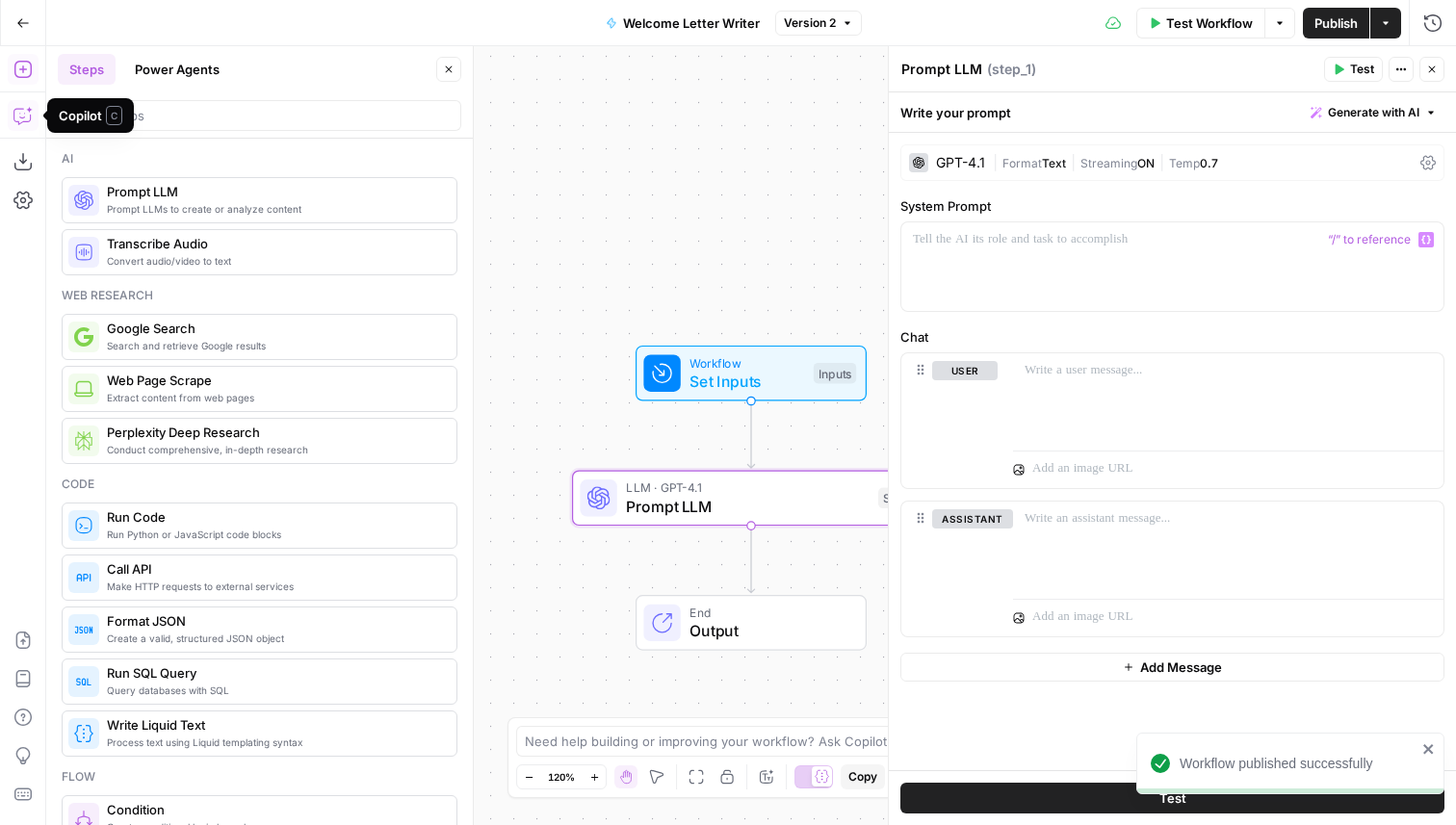
click at [16, 113] on icon "button" at bounding box center [23, 115] width 19 height 19
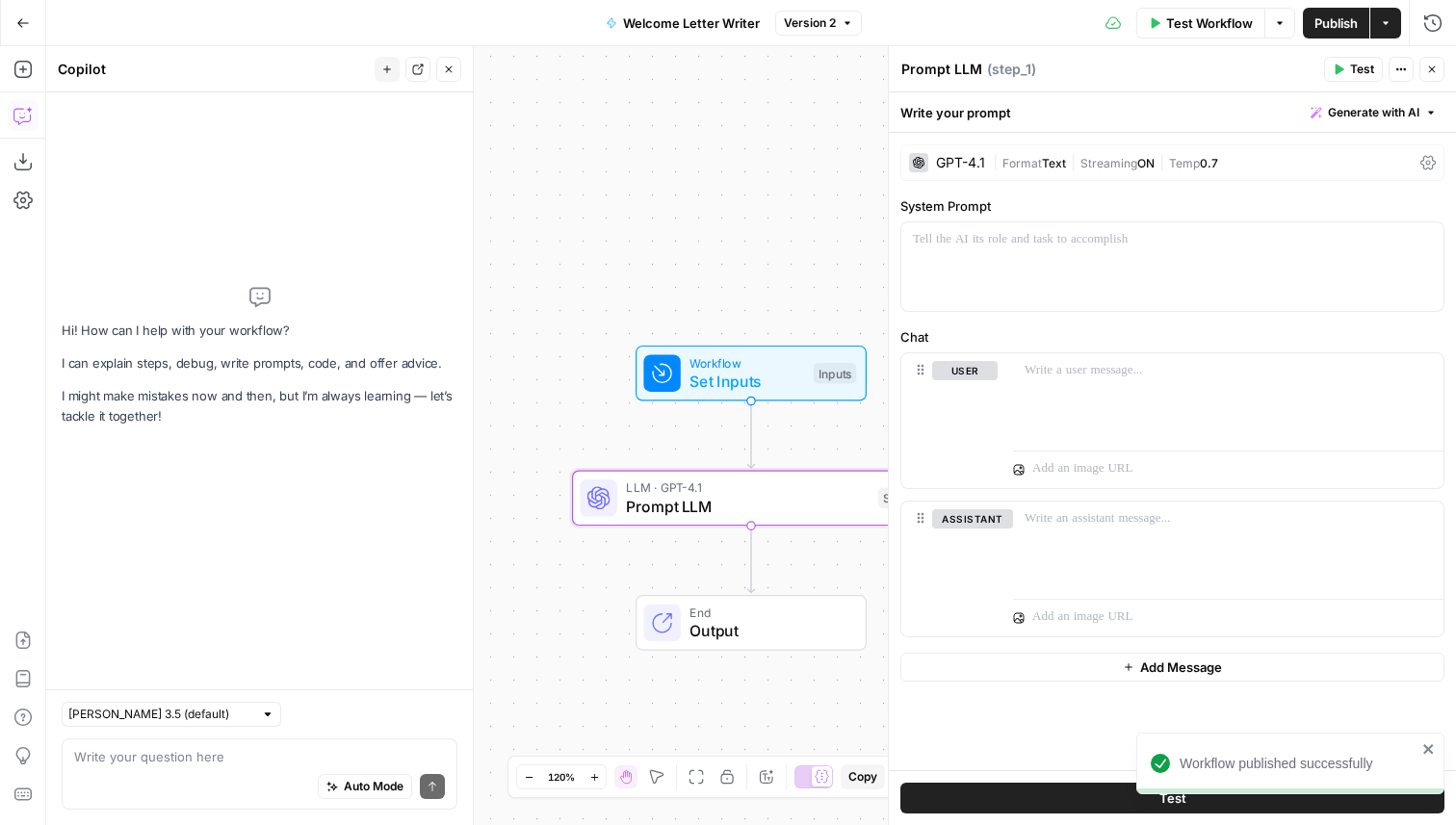
click at [148, 769] on div "Auto Mode Send" at bounding box center [260, 788] width 371 height 43
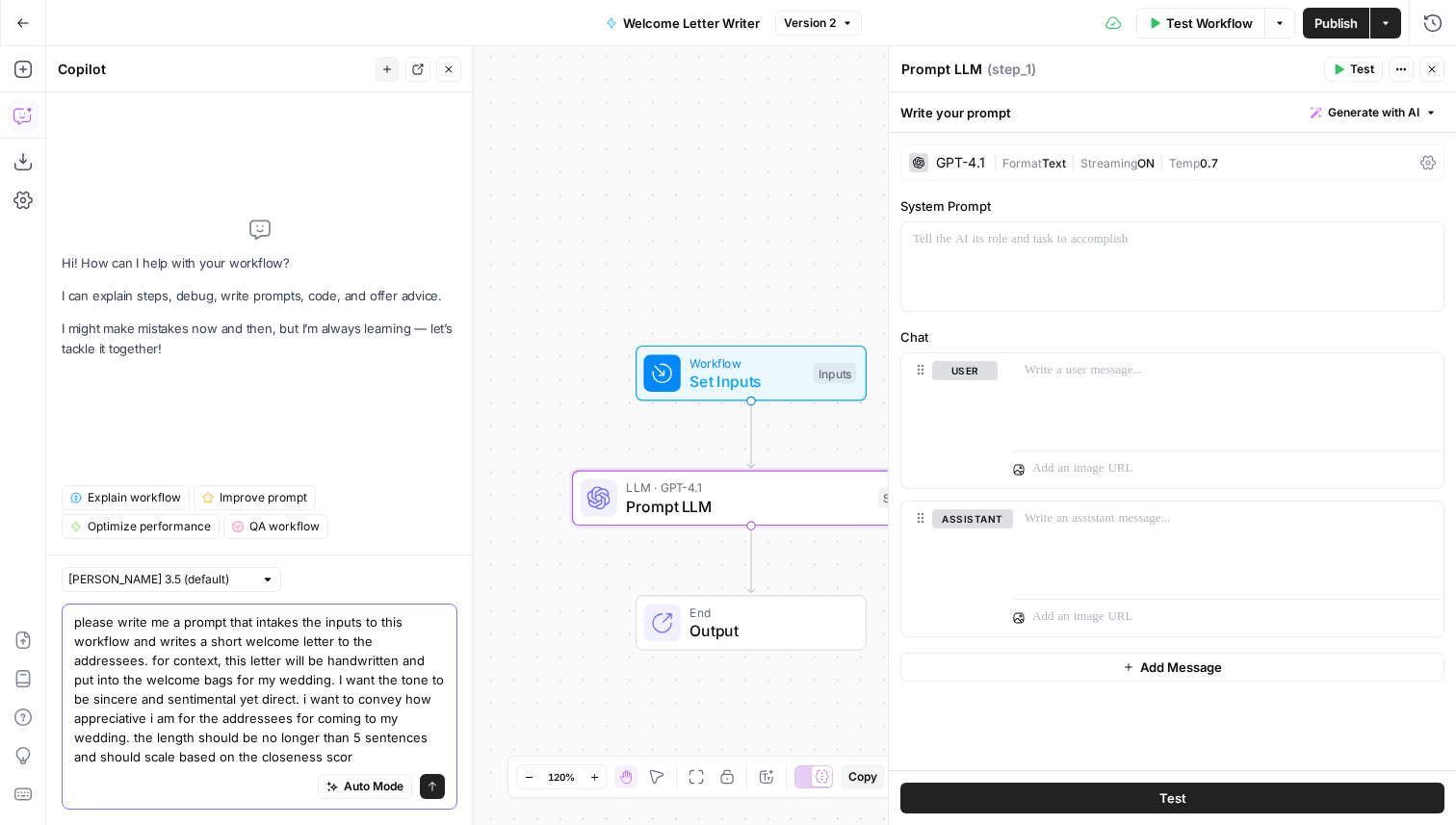
type textarea "please write me a prompt that intakes the inputs to this workflow and writes a …"
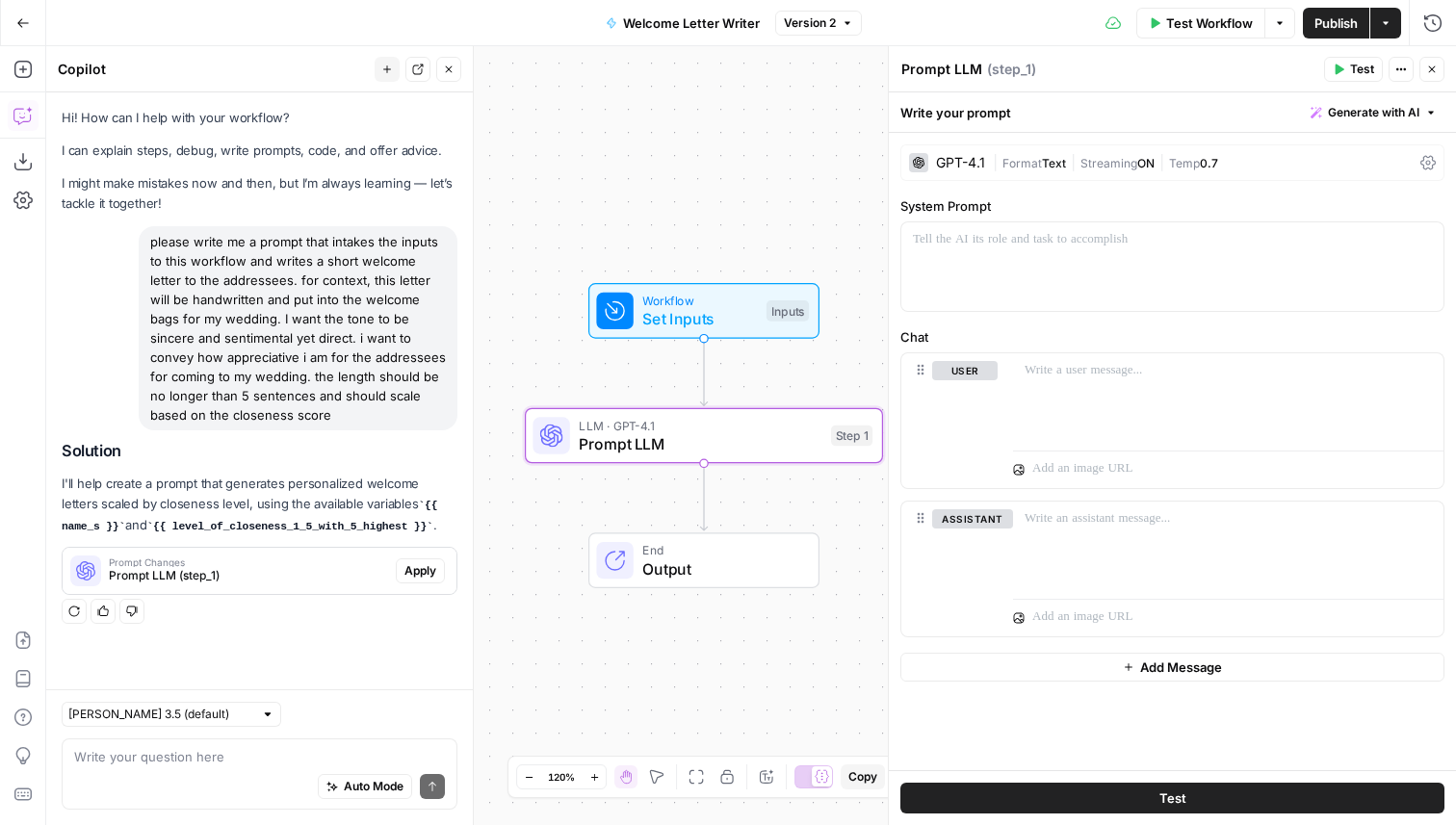
click at [436, 570] on button "Apply" at bounding box center [420, 571] width 49 height 25
